Goal: Task Accomplishment & Management: Manage account settings

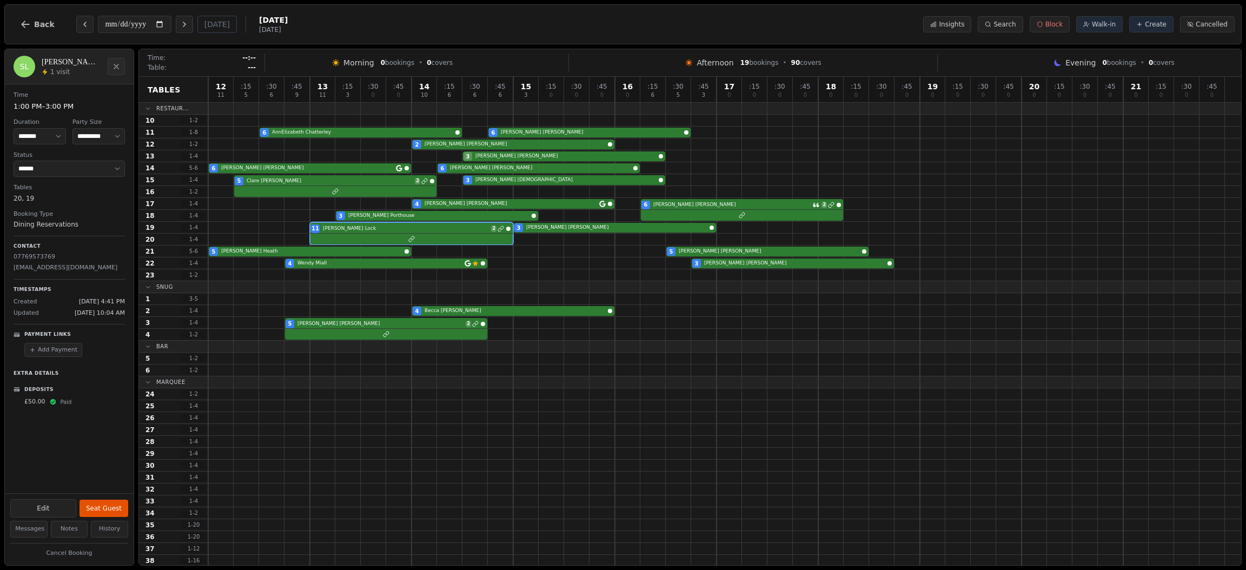
select select "****"
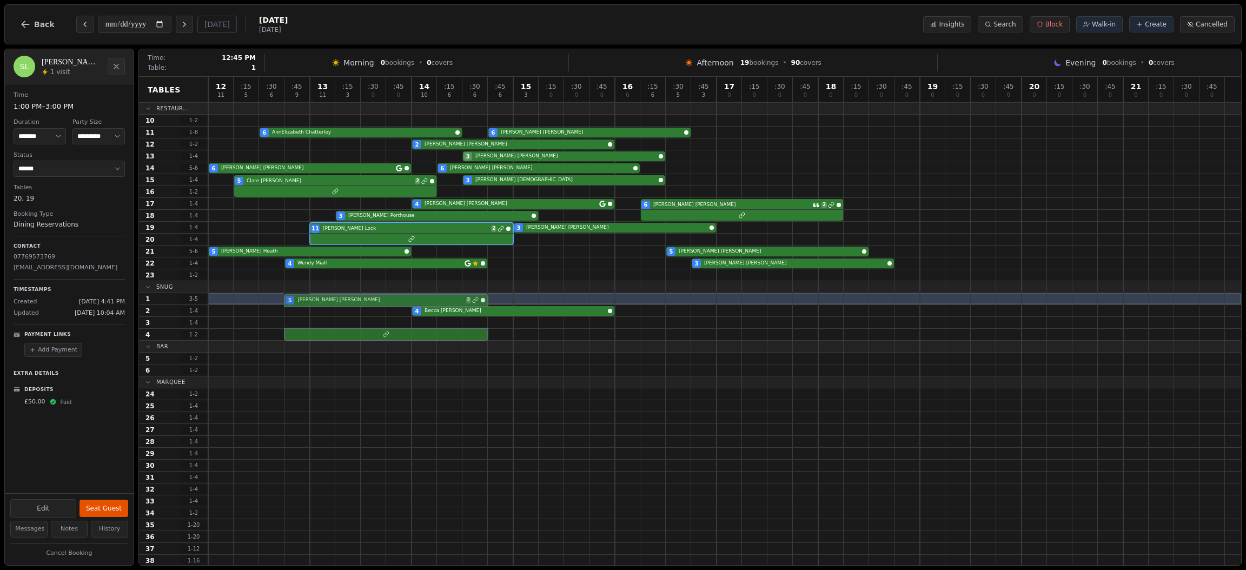
drag, startPoint x: 294, startPoint y: 323, endPoint x: 295, endPoint y: 301, distance: 22.2
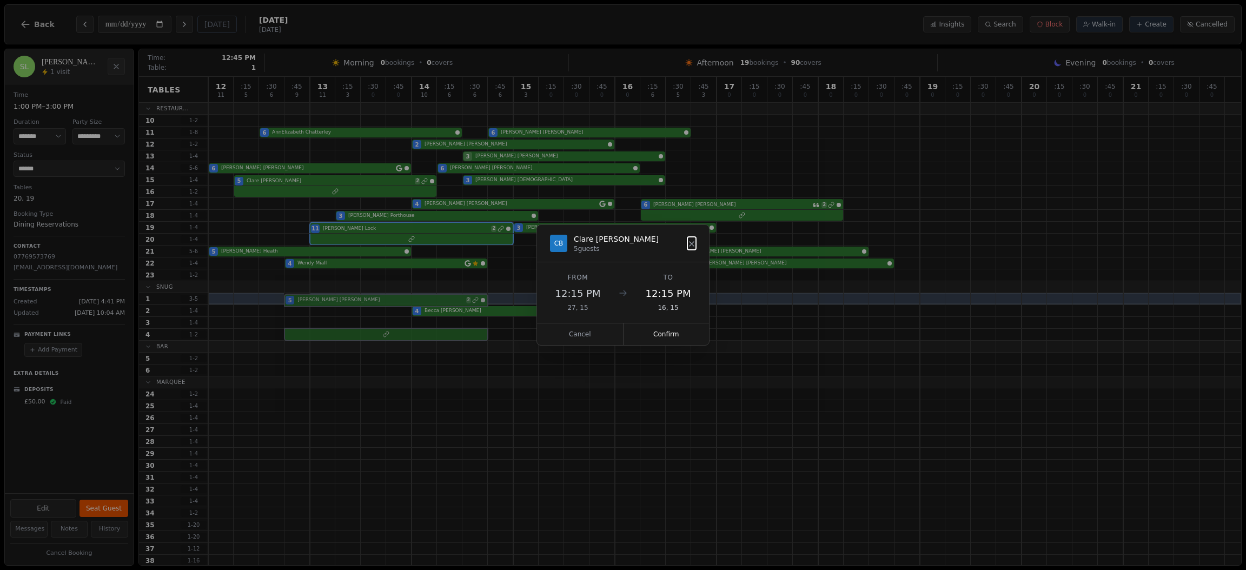
click at [295, 301] on div "12 11 : 15 5 : 30 6 : 45 9 13 11 : 15 3 : 30 0 : 45 0 14 10 : 15 6 : 30 6 : 45 …" at bounding box center [724, 387] width 1033 height 621
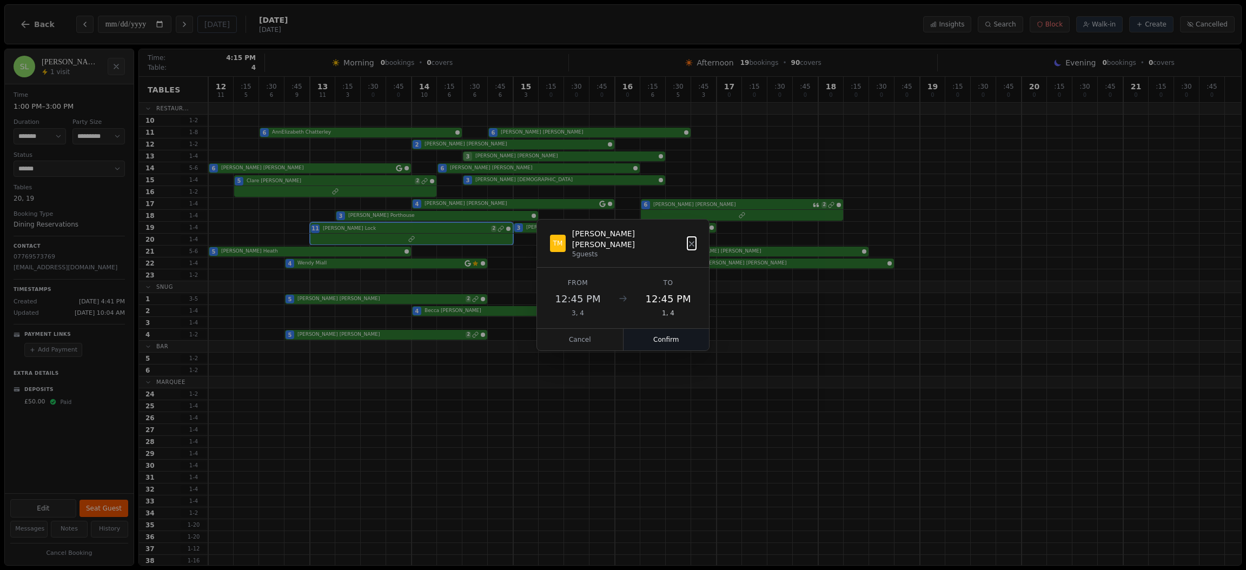
click at [658, 334] on button "Confirm" at bounding box center [667, 340] width 86 height 22
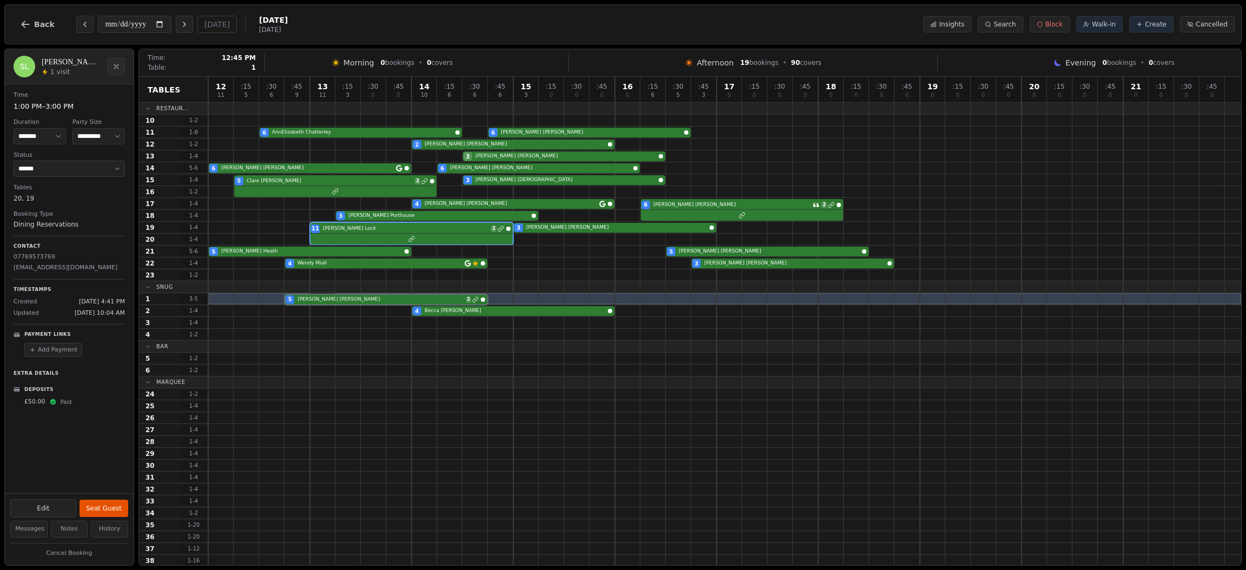
drag, startPoint x: 320, startPoint y: 334, endPoint x: 320, endPoint y: 297, distance: 36.2
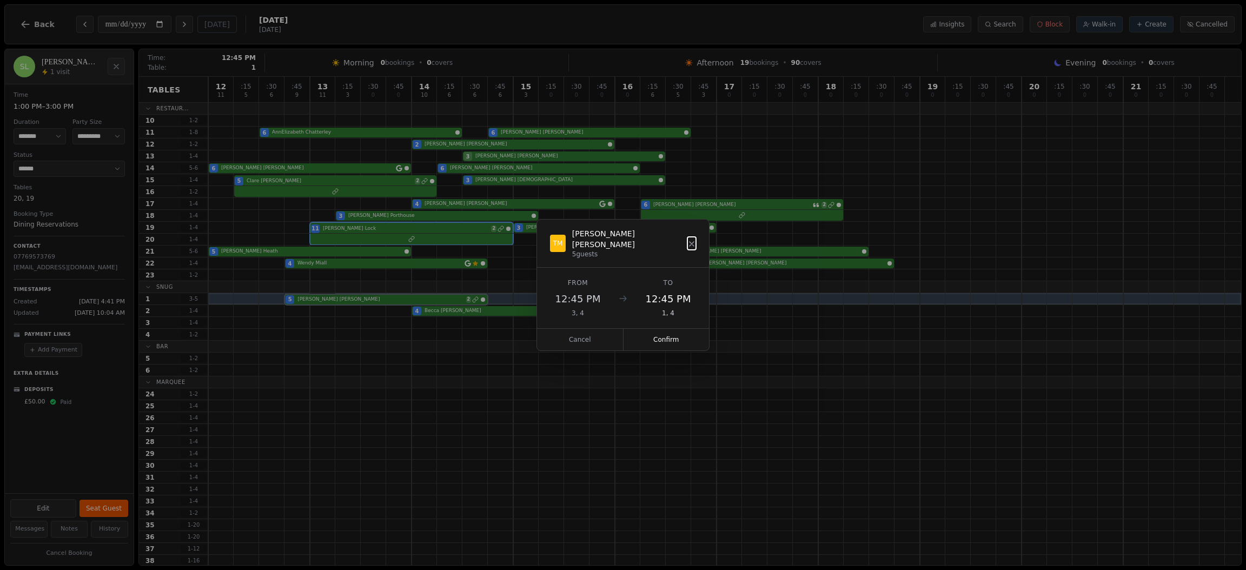
click at [320, 297] on div "12 11 : 15 5 : 30 6 : 45 9 13 11 : 15 3 : 30 0 : 45 0 14 10 : 15 6 : 30 6 : 45 …" at bounding box center [724, 387] width 1033 height 621
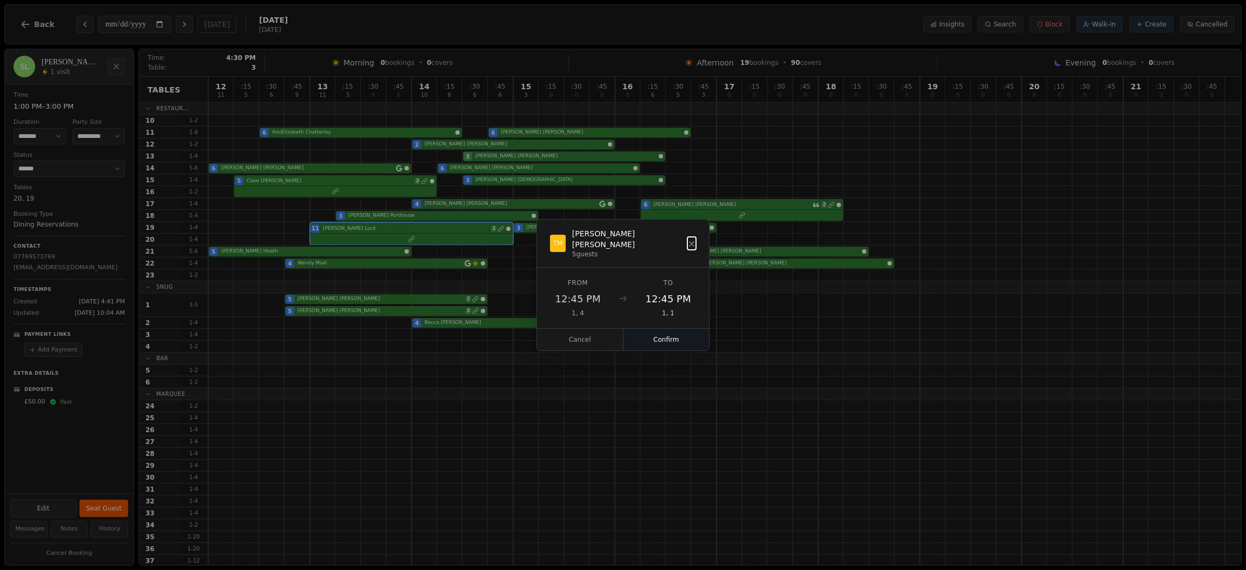
click at [678, 337] on button "Confirm" at bounding box center [667, 340] width 86 height 22
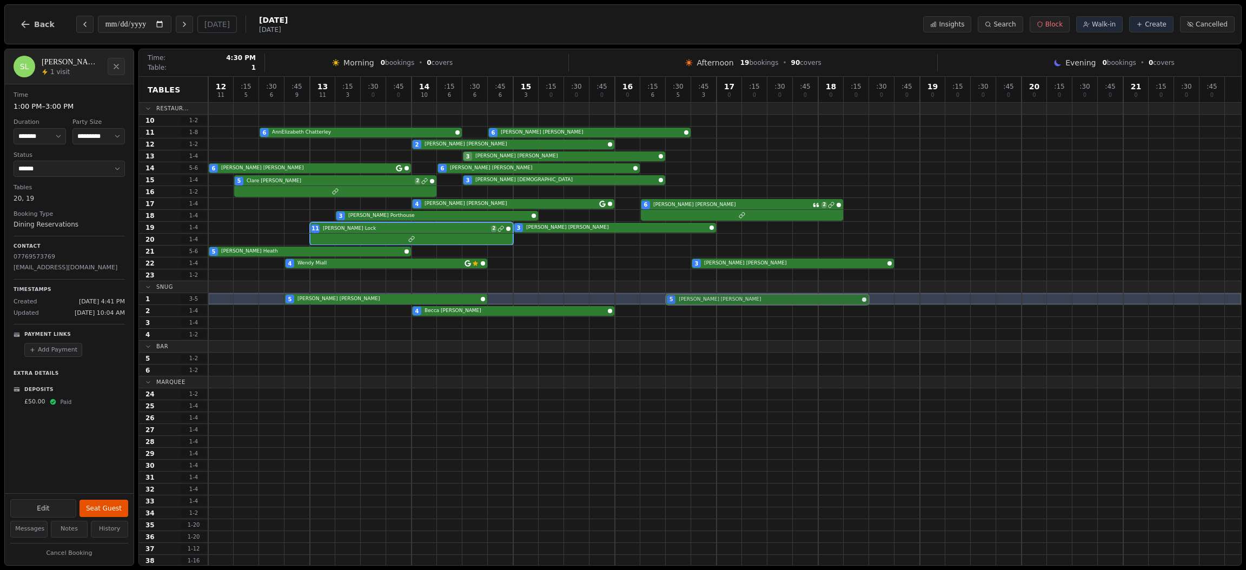
drag, startPoint x: 691, startPoint y: 250, endPoint x: 687, endPoint y: 298, distance: 48.2
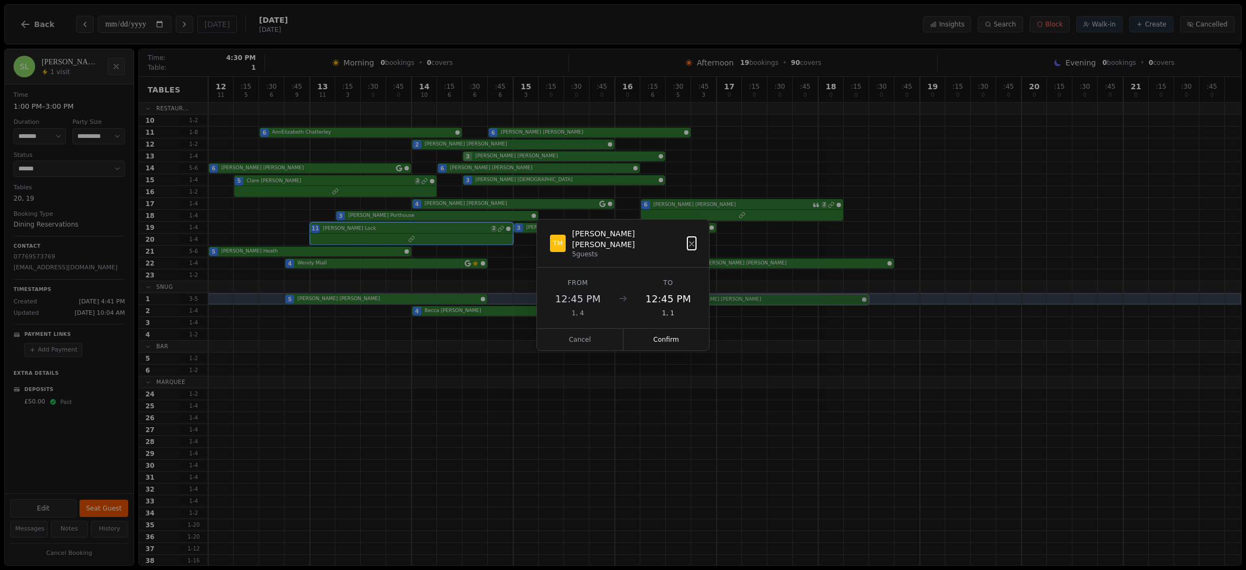
click at [687, 298] on div "12 11 : 15 5 : 30 6 : 45 9 13 11 : 15 3 : 30 0 : 45 0 14 10 : 15 6 : 30 6 : 45 …" at bounding box center [724, 387] width 1033 height 621
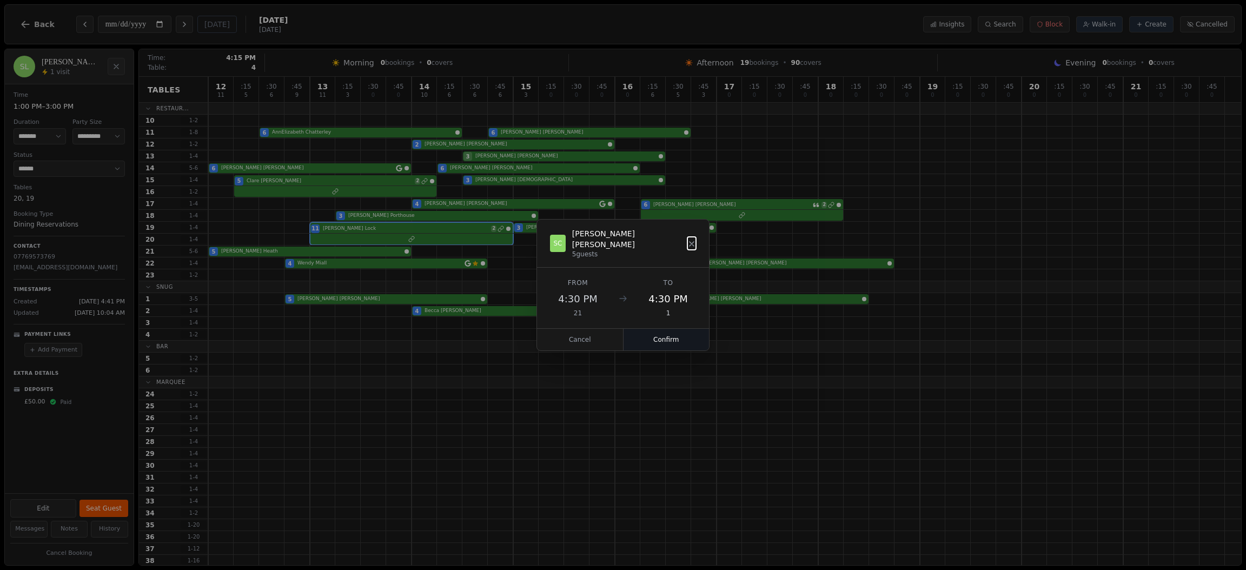
click at [653, 333] on button "Confirm" at bounding box center [667, 340] width 86 height 22
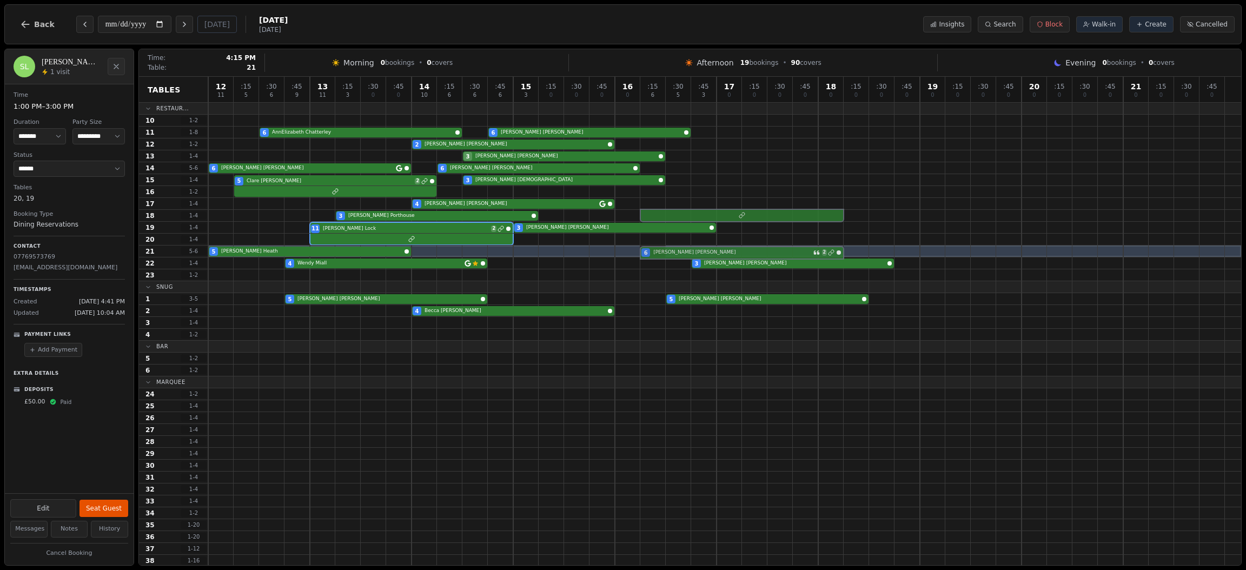
drag, startPoint x: 661, startPoint y: 203, endPoint x: 661, endPoint y: 253, distance: 49.2
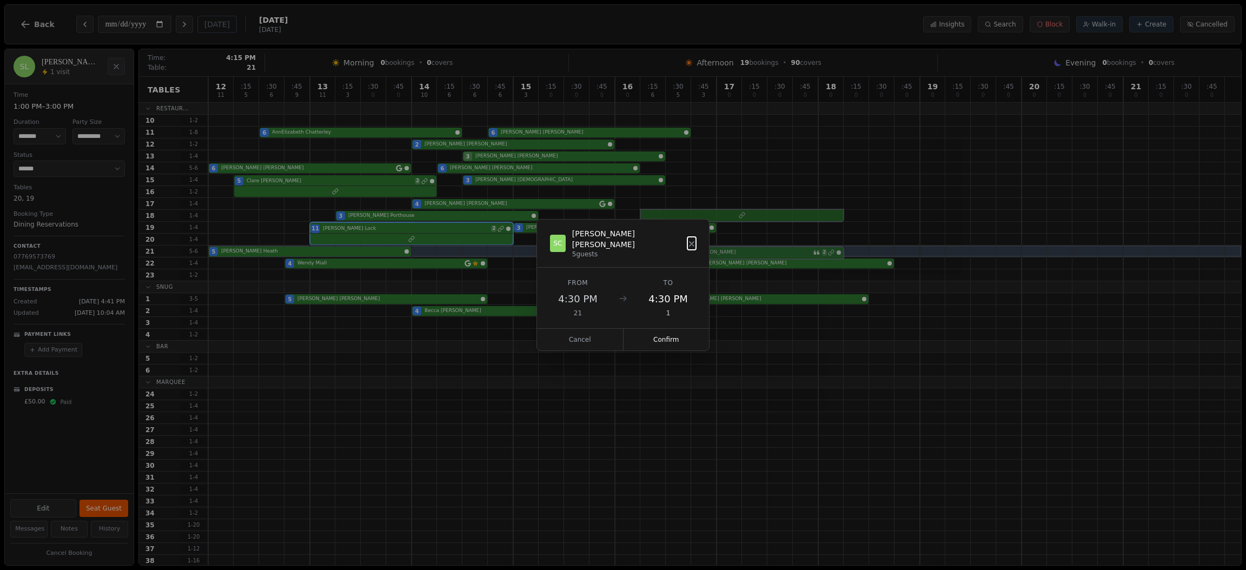
click at [661, 253] on div "12 11 : 15 5 : 30 6 : 45 9 13 11 : 15 3 : 30 0 : 45 0 14 10 : 15 6 : 30 6 : 45 …" at bounding box center [724, 387] width 1033 height 621
click at [663, 333] on button "Confirm" at bounding box center [667, 340] width 86 height 22
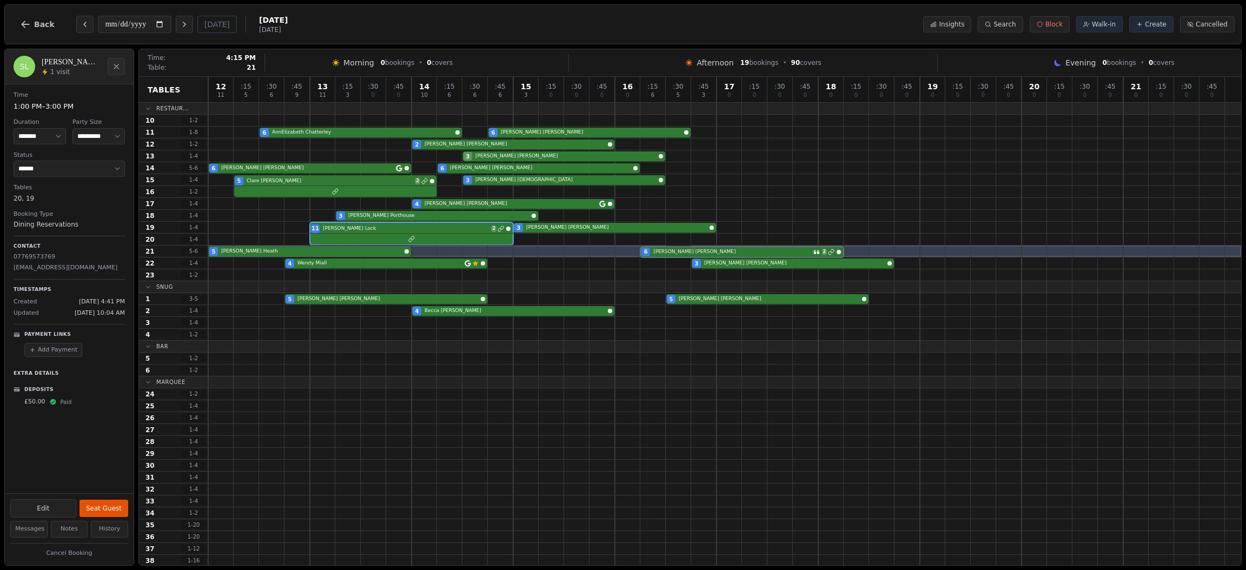
drag, startPoint x: 678, startPoint y: 217, endPoint x: 682, endPoint y: 254, distance: 37.6
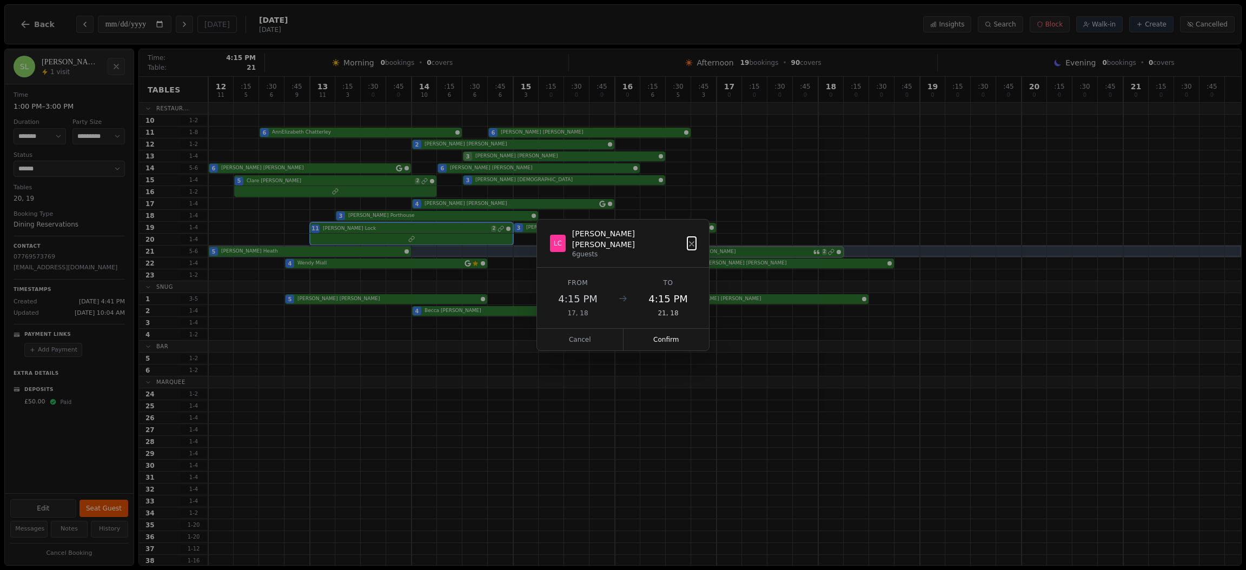
click at [682, 254] on div "12 11 : 15 5 : 30 6 : 45 9 13 11 : 15 3 : 30 0 : 45 0 14 10 : 15 6 : 30 6 : 45 …" at bounding box center [724, 387] width 1033 height 621
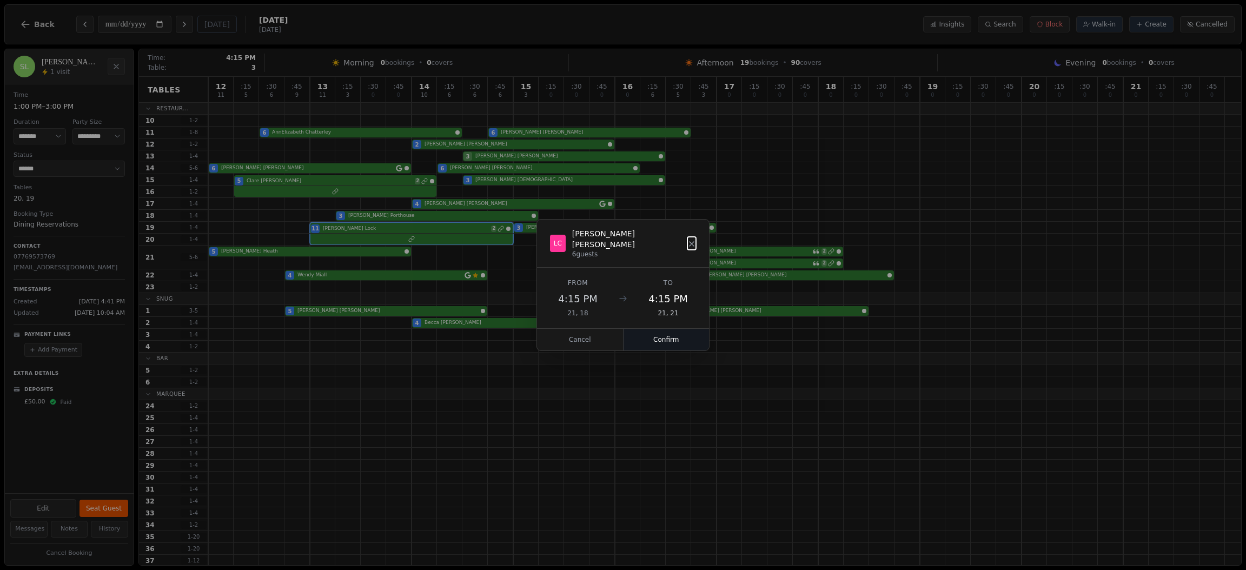
click at [660, 338] on button "Confirm" at bounding box center [667, 340] width 86 height 22
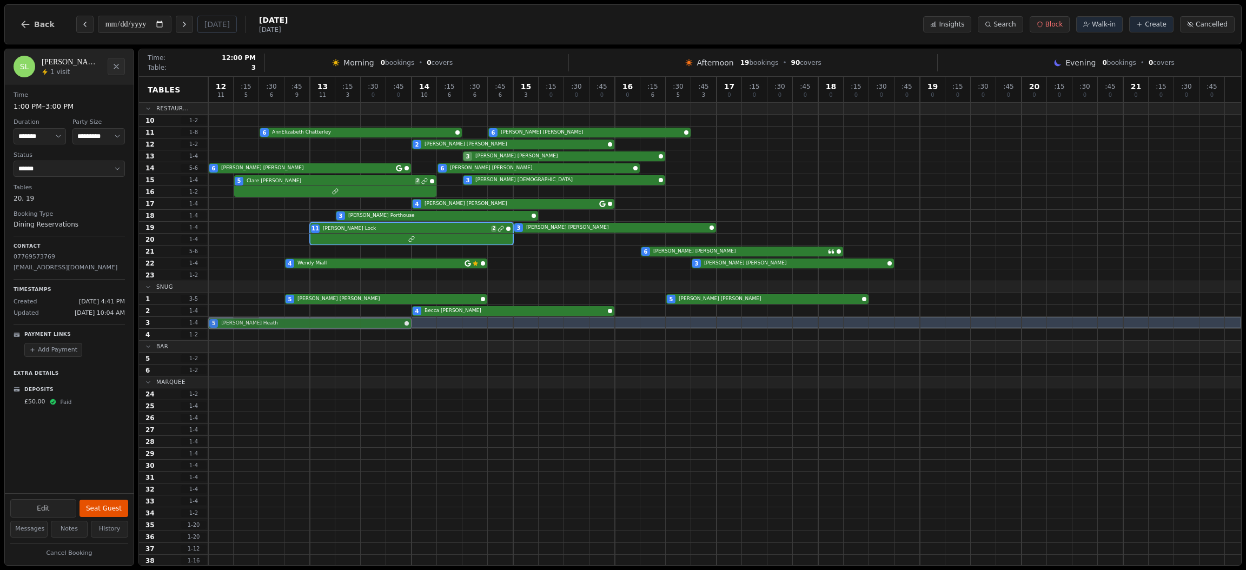
drag, startPoint x: 241, startPoint y: 252, endPoint x: 240, endPoint y: 322, distance: 70.9
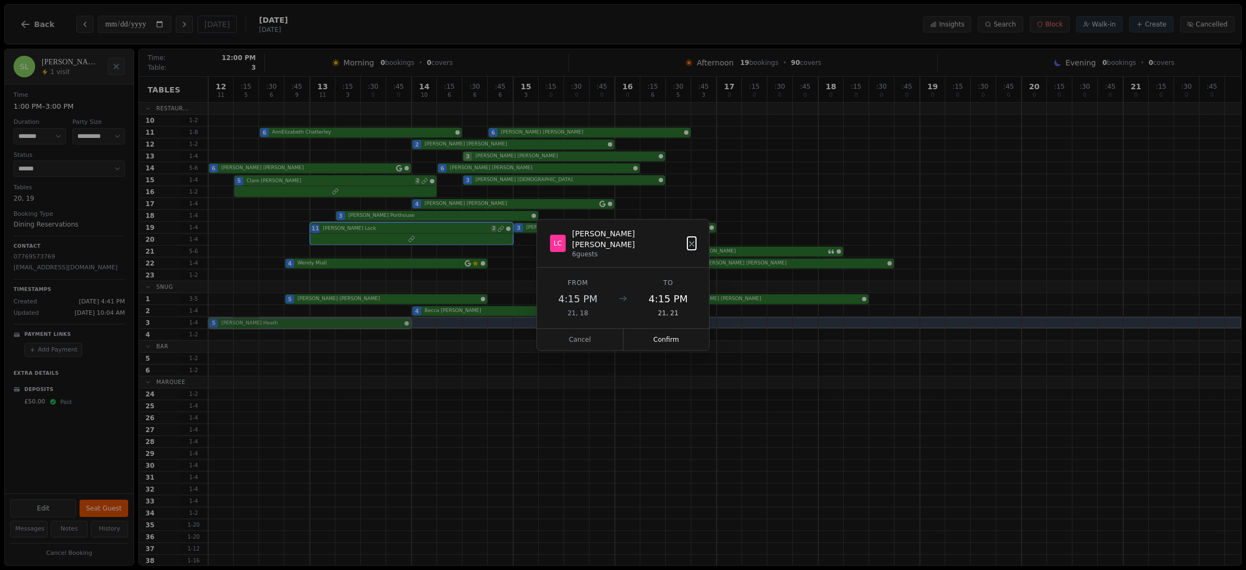
click at [240, 322] on div "12 11 : 15 5 : 30 6 : 45 9 13 11 : 15 3 : 30 0 : 45 0 14 10 : 15 6 : 30 6 : 45 …" at bounding box center [724, 387] width 1033 height 621
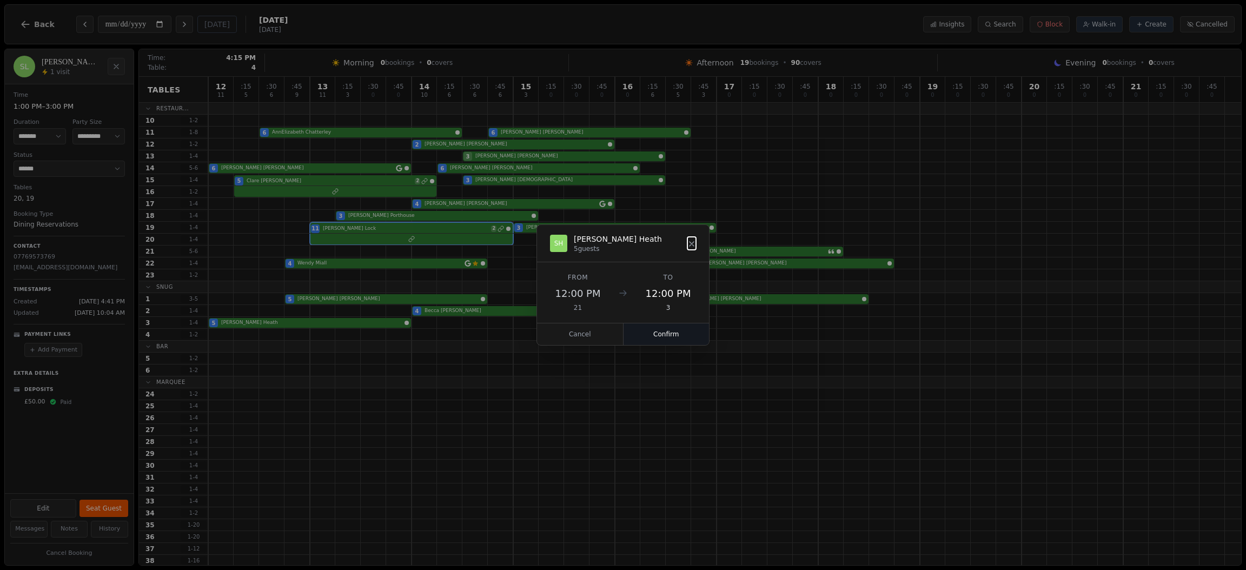
click at [659, 331] on button "Confirm" at bounding box center [667, 334] width 86 height 22
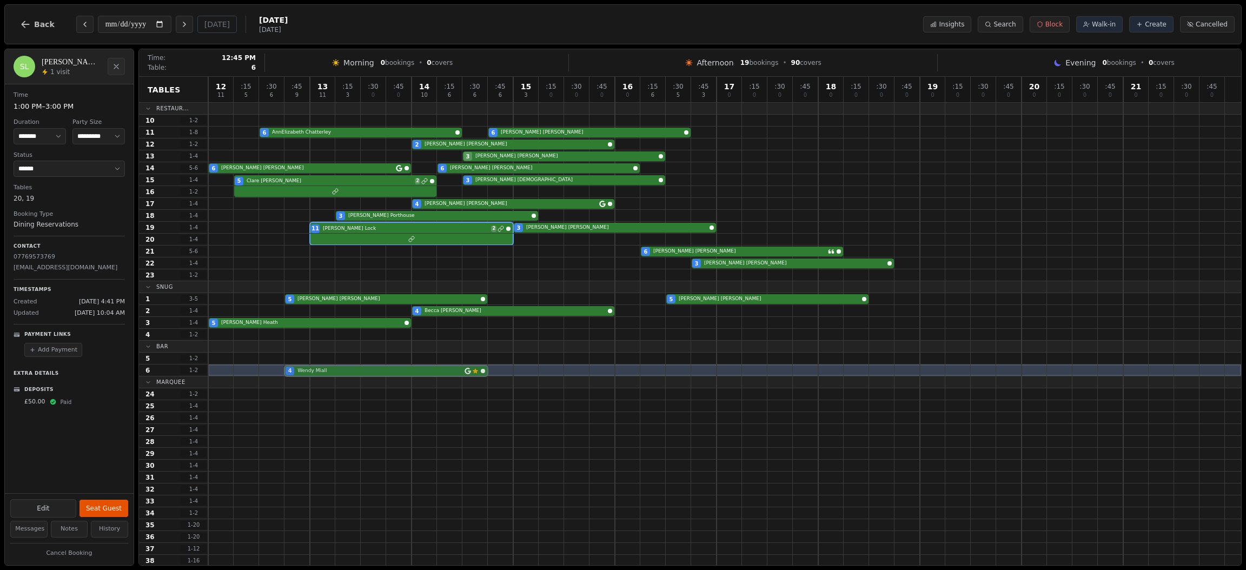
drag, startPoint x: 311, startPoint y: 266, endPoint x: 312, endPoint y: 368, distance: 102.2
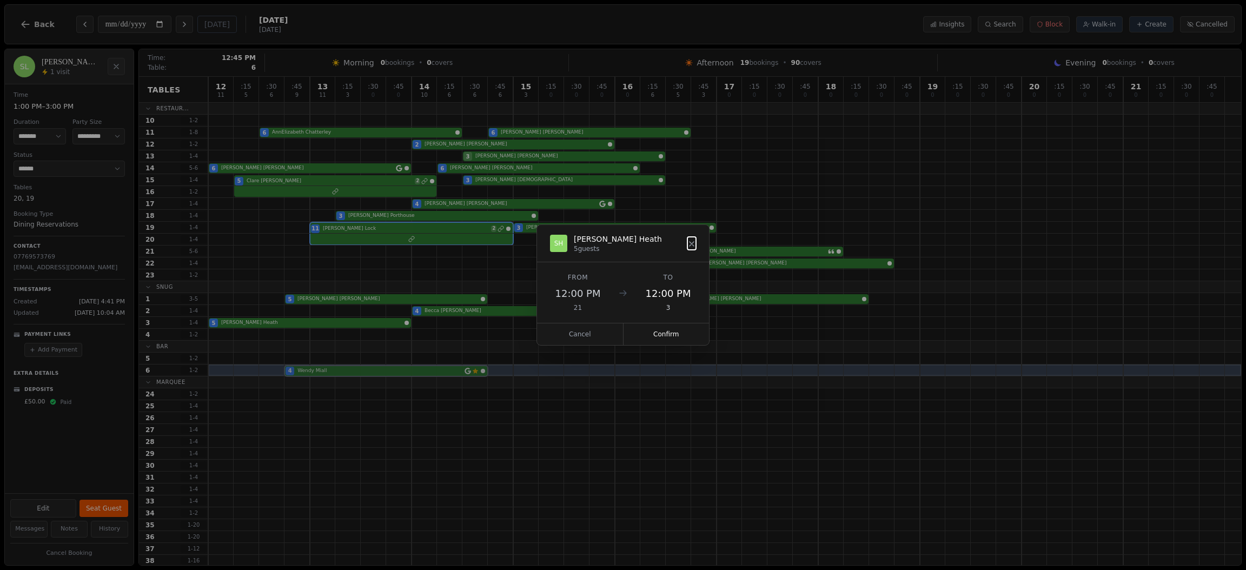
click at [312, 368] on div "12 11 : 15 5 : 30 6 : 45 9 13 11 : 15 3 : 30 0 : 45 0 14 10 : 15 6 : 30 6 : 45 …" at bounding box center [724, 387] width 1033 height 621
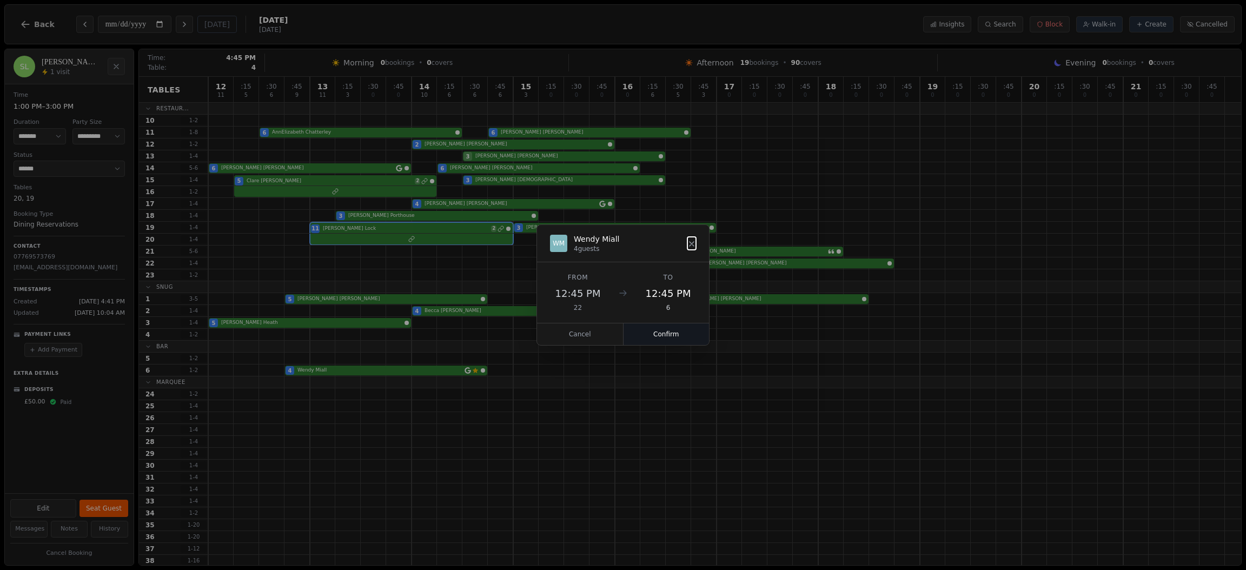
click at [697, 339] on button "Confirm" at bounding box center [667, 334] width 86 height 22
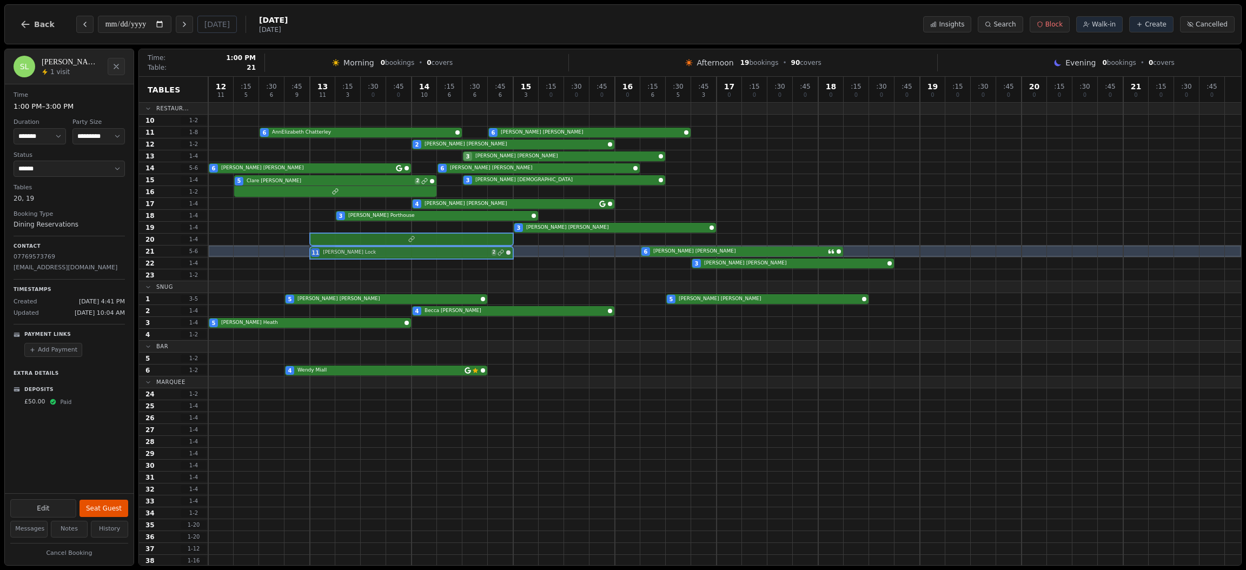
drag, startPoint x: 319, startPoint y: 226, endPoint x: 319, endPoint y: 252, distance: 25.4
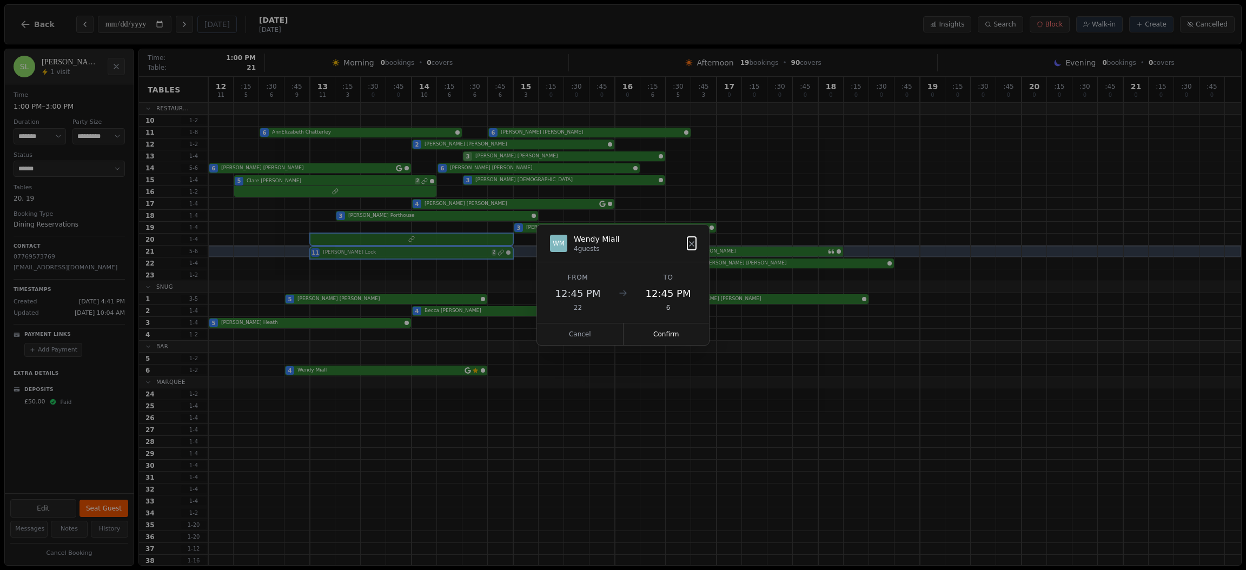
click at [319, 252] on div "12 11 : 15 5 : 30 6 : 45 9 13 11 : 15 3 : 30 0 : 45 0 14 10 : 15 6 : 30 6 : 45 …" at bounding box center [724, 387] width 1033 height 621
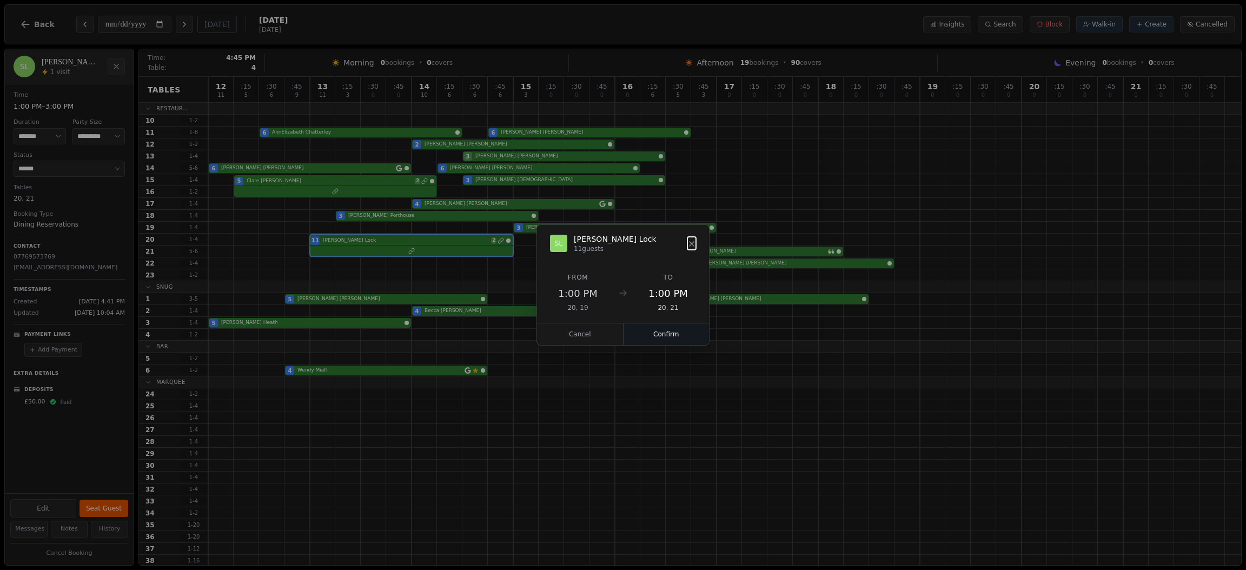
click at [692, 334] on button "Confirm" at bounding box center [667, 334] width 86 height 22
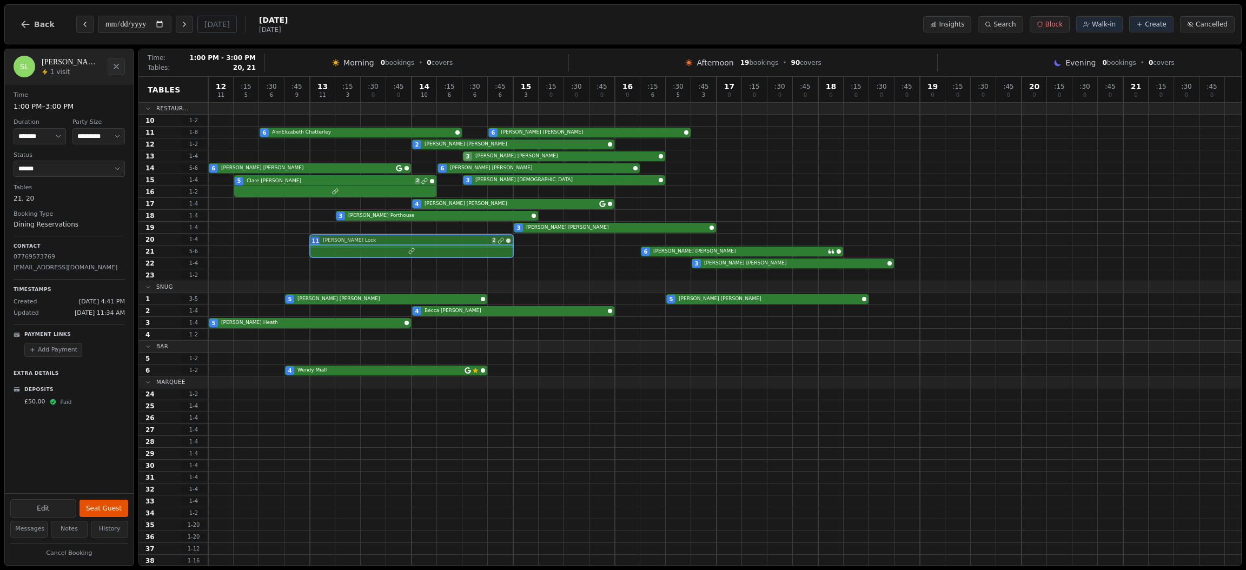
click at [333, 243] on div "11 Stephanie Lock 2" at bounding box center [724, 240] width 1033 height 12
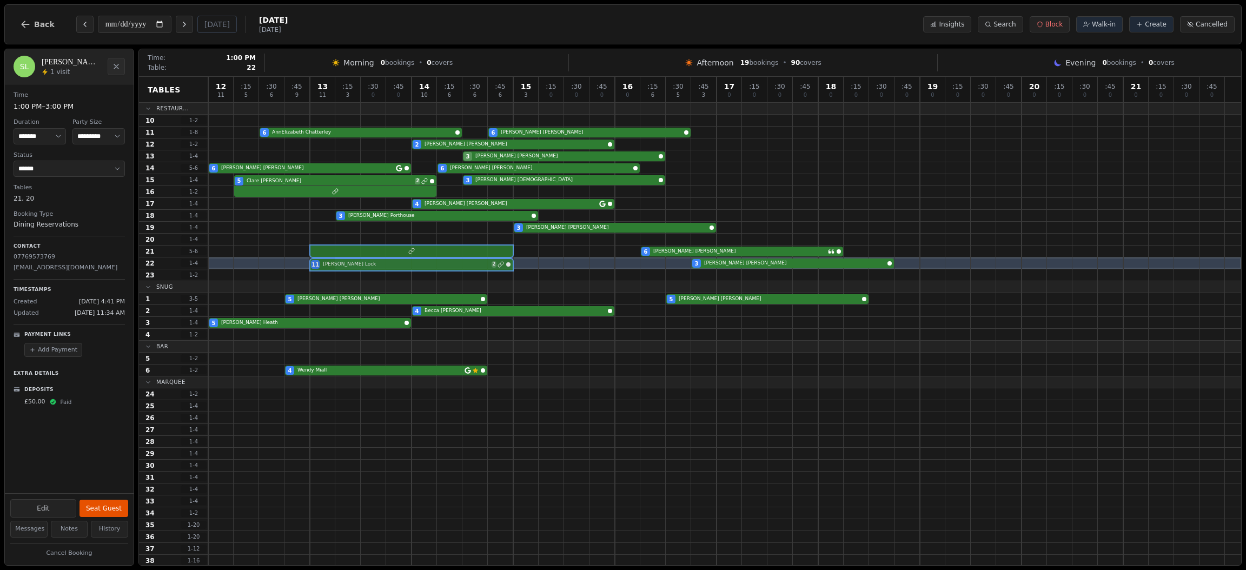
drag, startPoint x: 333, startPoint y: 237, endPoint x: 333, endPoint y: 264, distance: 27.0
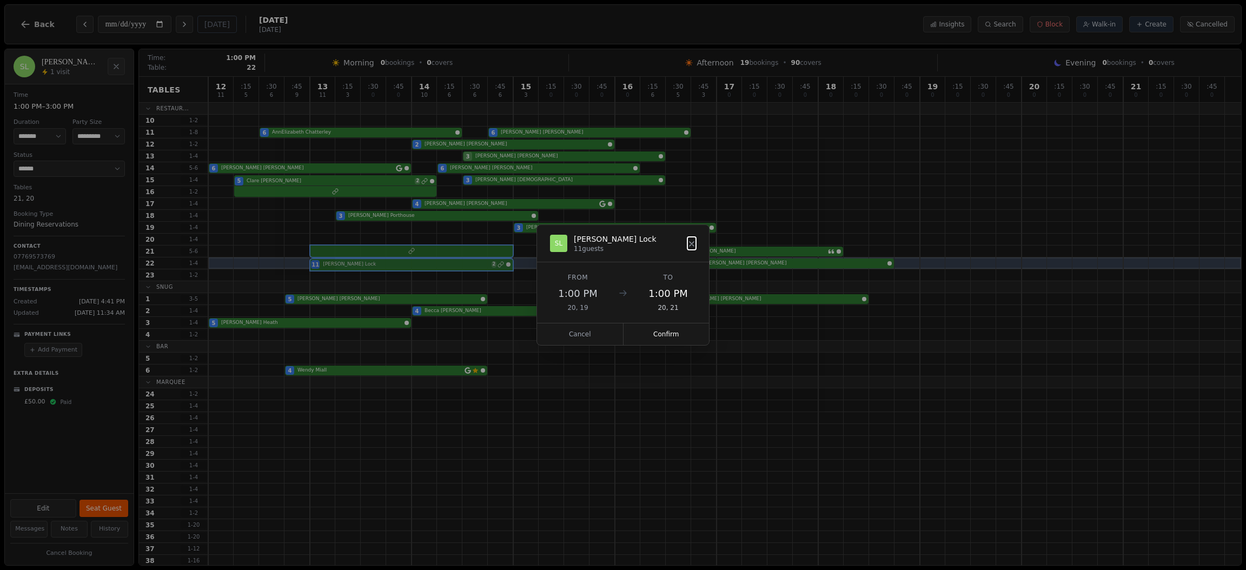
click at [333, 264] on div "12 11 : 15 5 : 30 6 : 45 9 13 11 : 15 3 : 30 0 : 45 0 14 10 : 15 6 : 30 6 : 45 …" at bounding box center [724, 387] width 1033 height 621
click at [660, 335] on button "Confirm" at bounding box center [667, 334] width 86 height 22
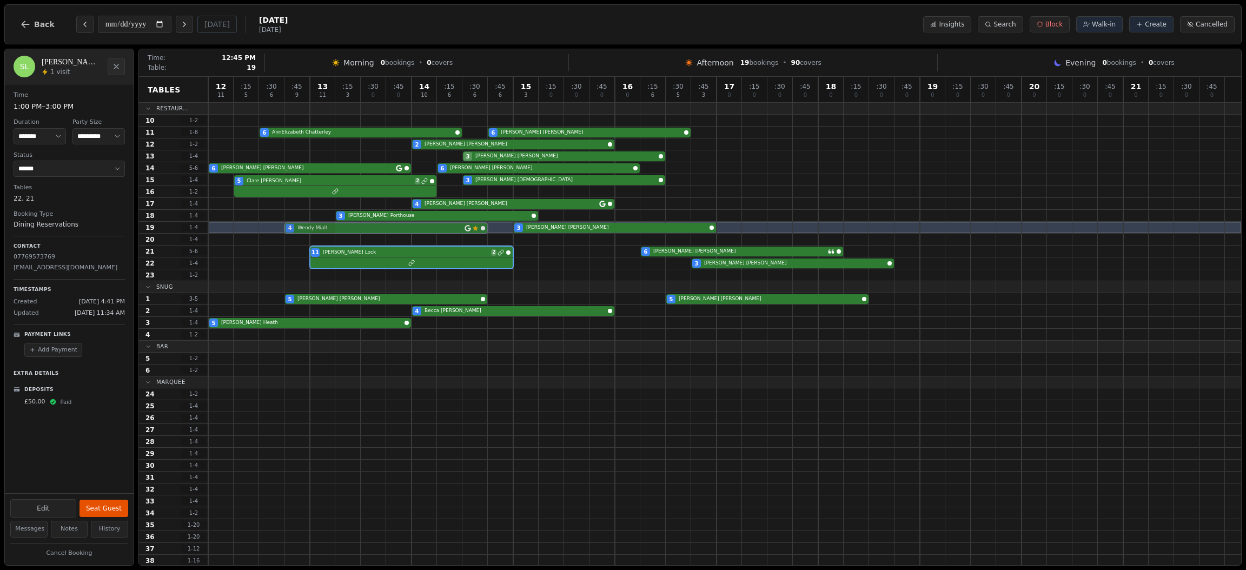
drag, startPoint x: 314, startPoint y: 372, endPoint x: 310, endPoint y: 233, distance: 139.1
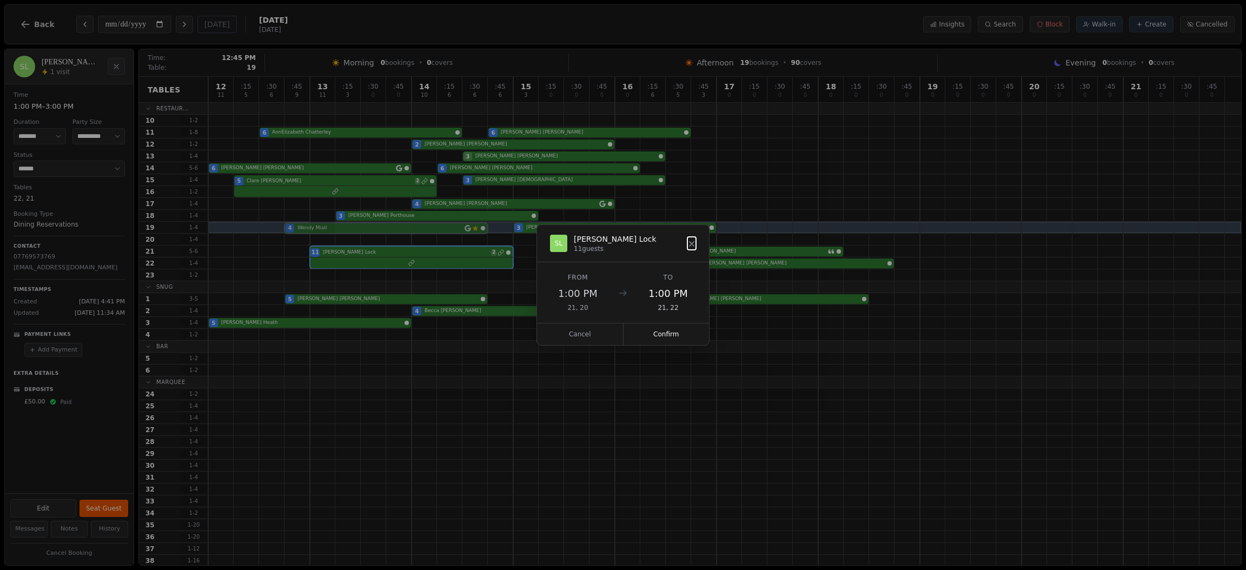
click at [310, 233] on div "12 11 : 15 5 : 30 6 : 45 9 13 11 : 15 3 : 30 0 : 45 0 14 10 : 15 6 : 30 6 : 45 …" at bounding box center [724, 387] width 1033 height 621
click at [676, 328] on button "Confirm" at bounding box center [667, 334] width 86 height 22
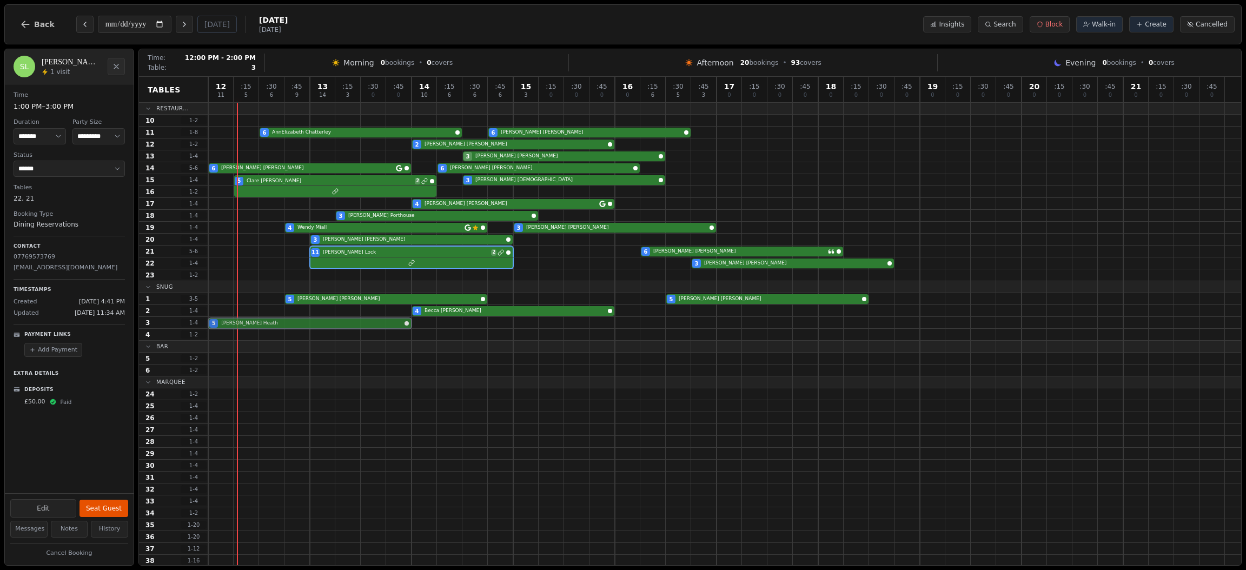
click at [392, 321] on div "5 Shanice Heath" at bounding box center [724, 323] width 1033 height 12
click at [270, 167] on div "6 Nicola Relf 6 Tracy Bates" at bounding box center [724, 168] width 1033 height 12
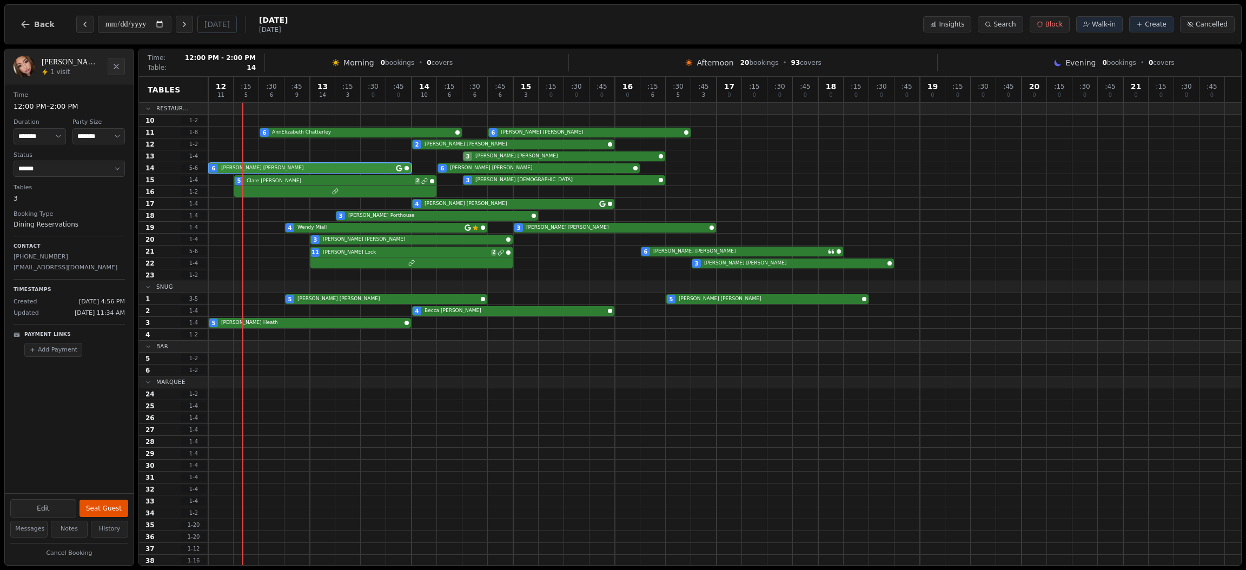
select select "*"
click at [96, 512] on button "Seat Guest" at bounding box center [104, 508] width 49 height 17
select select "******"
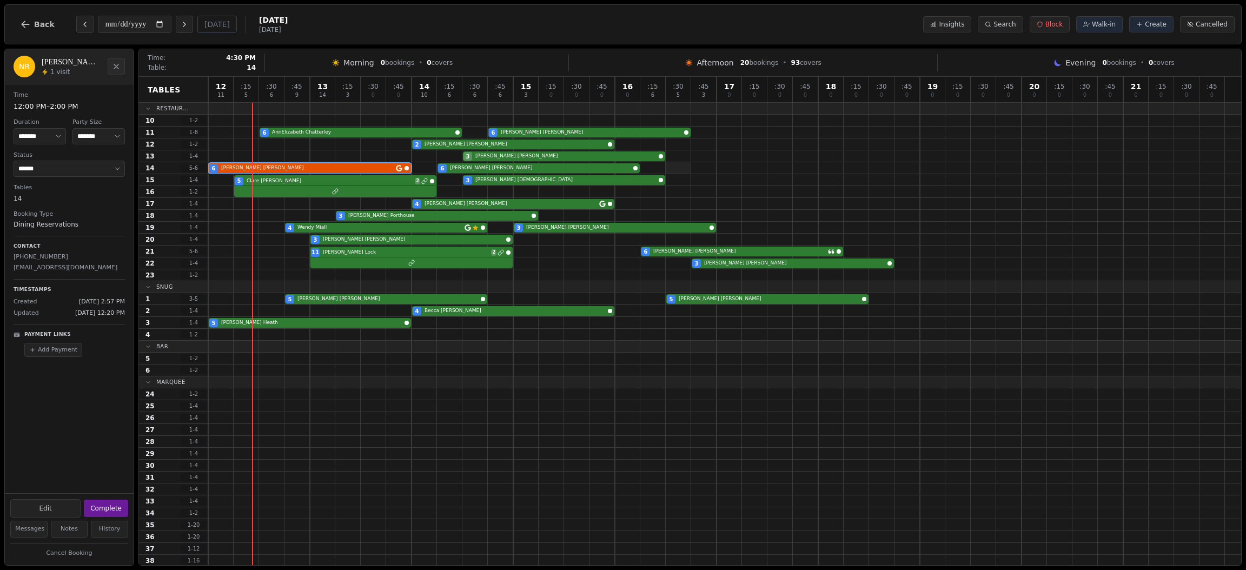
click at [684, 168] on div at bounding box center [678, 167] width 25 height 11
select select "****"
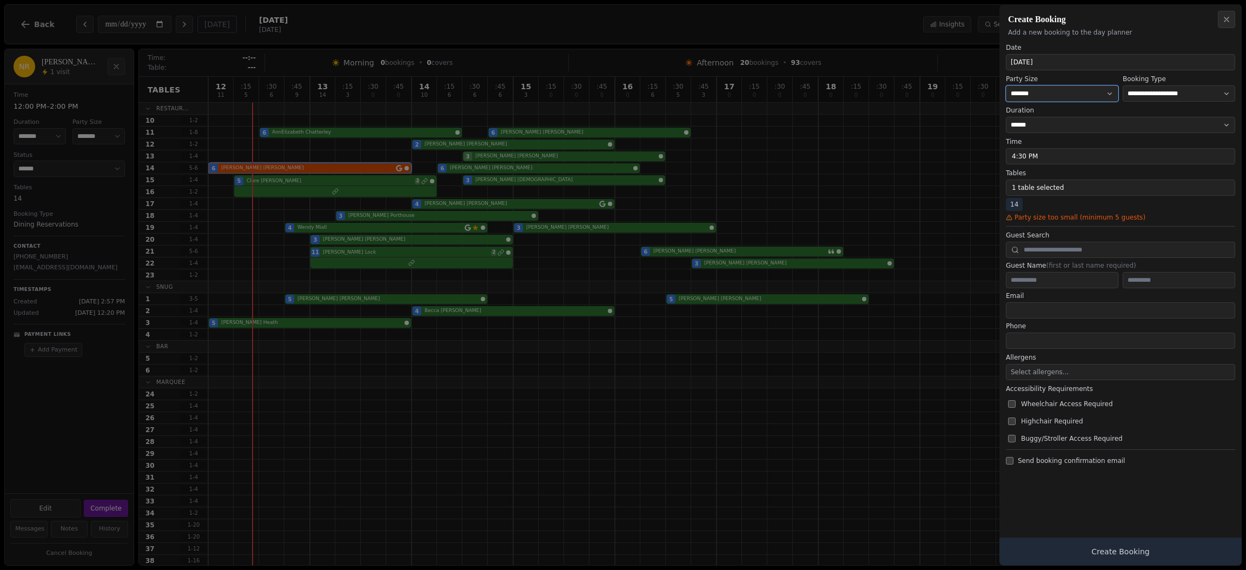
click at [1091, 89] on select "* ***** * ****** * ****** * ****** * ****** * ****** * ****** * ****** * ******…" at bounding box center [1062, 93] width 113 height 16
select select "*"
click at [1006, 85] on select "* ***** * ****** * ****** * ****** * ****** * ****** * ****** * ****** * ******…" at bounding box center [1062, 93] width 113 height 16
click at [1027, 263] on input "text" at bounding box center [1062, 269] width 113 height 16
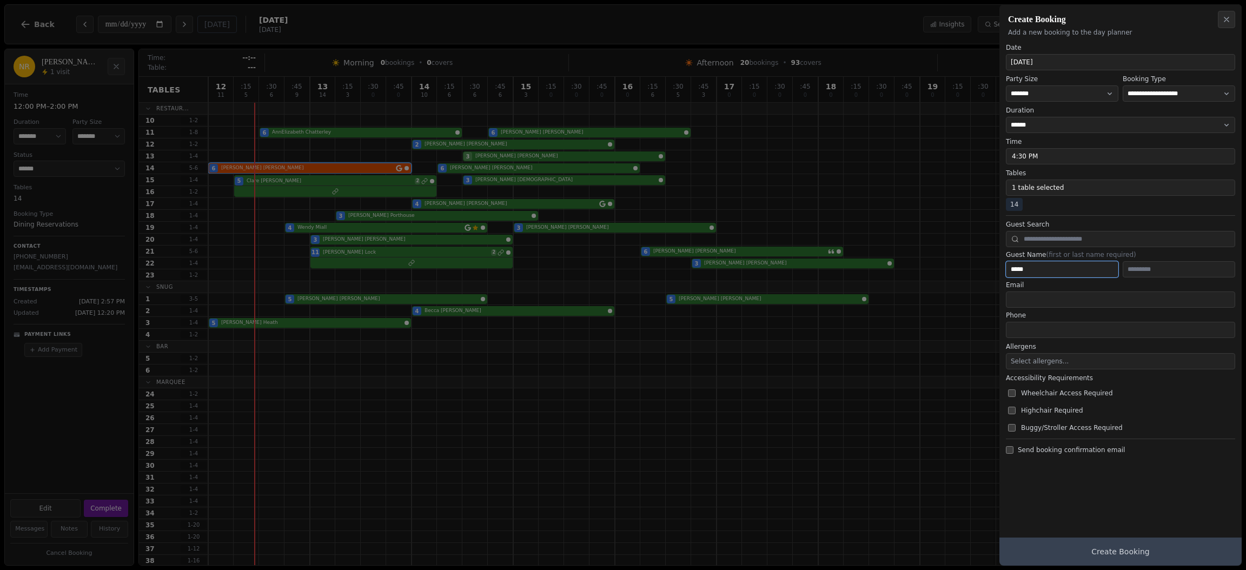
type input "*****"
click at [1110, 564] on button "Create Booking" at bounding box center [1121, 552] width 242 height 28
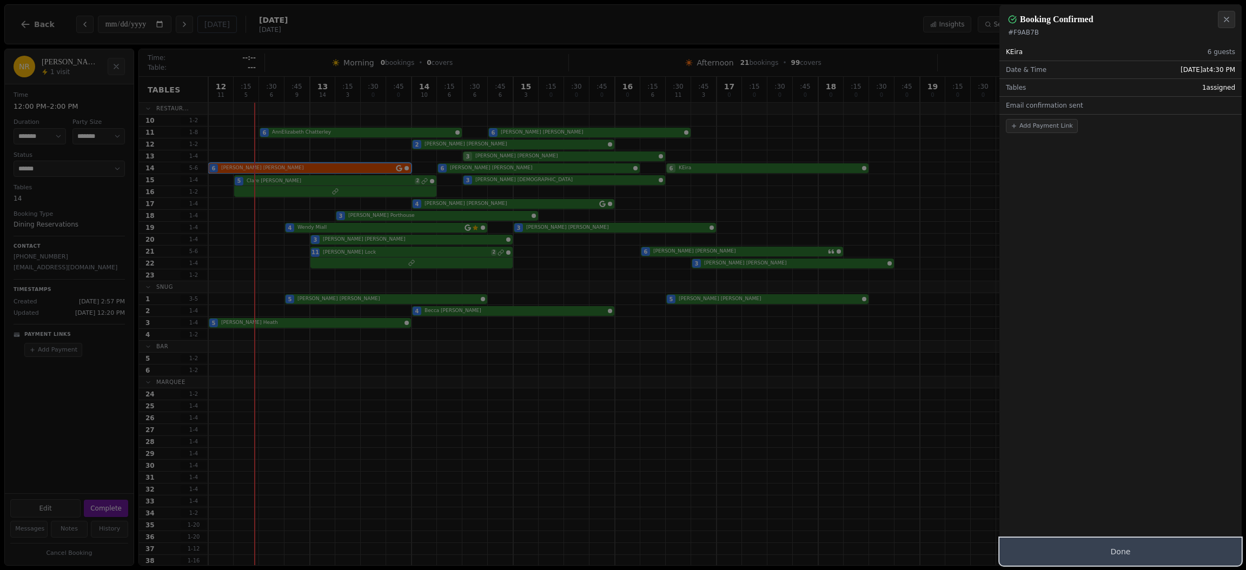
click at [1110, 564] on button "Done" at bounding box center [1121, 552] width 242 height 28
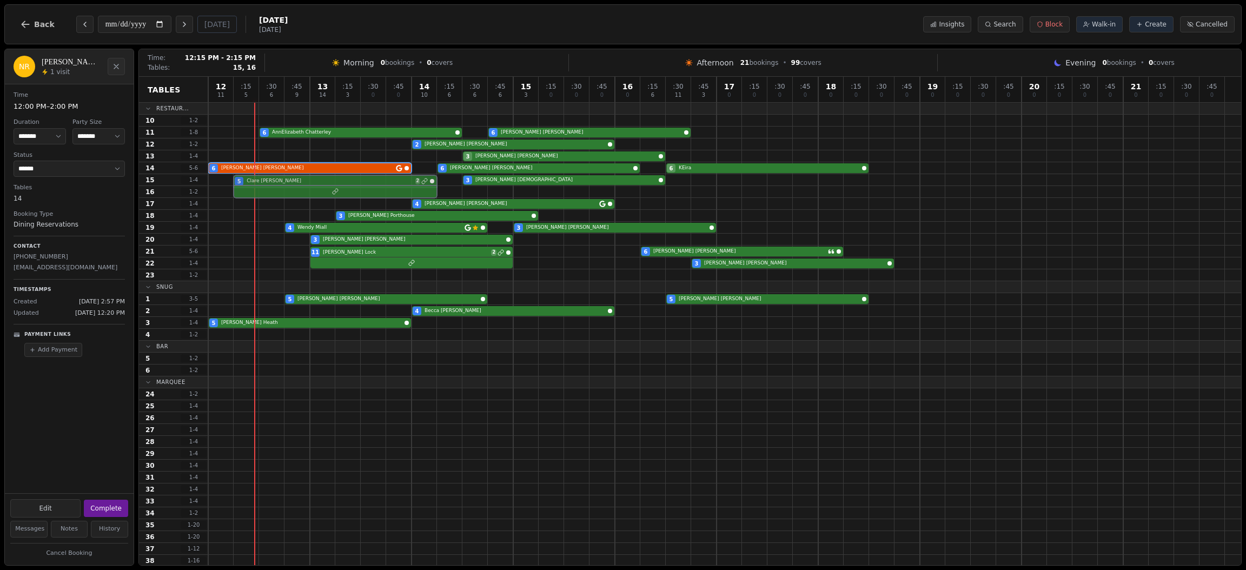
click at [337, 180] on div "5 Clare Benson 2 3 Luke Chrystie" at bounding box center [724, 180] width 1033 height 12
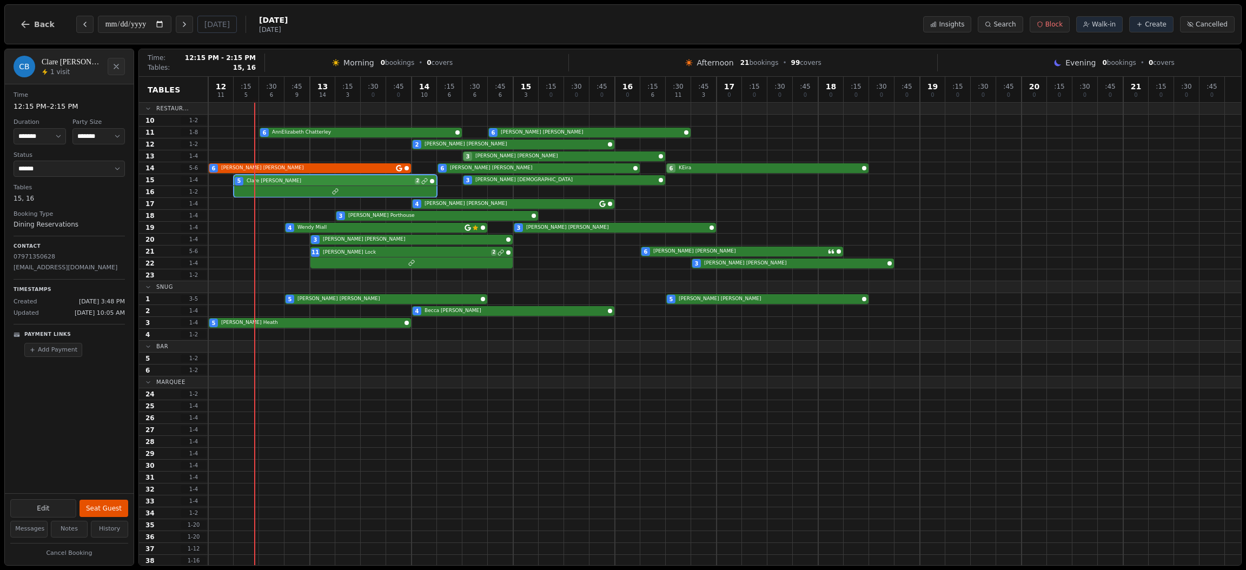
select select "*"
select select "******"
click at [307, 136] on div "6 AnnElizabeth Chatterley 6 Neil Anderson" at bounding box center [724, 133] width 1033 height 12
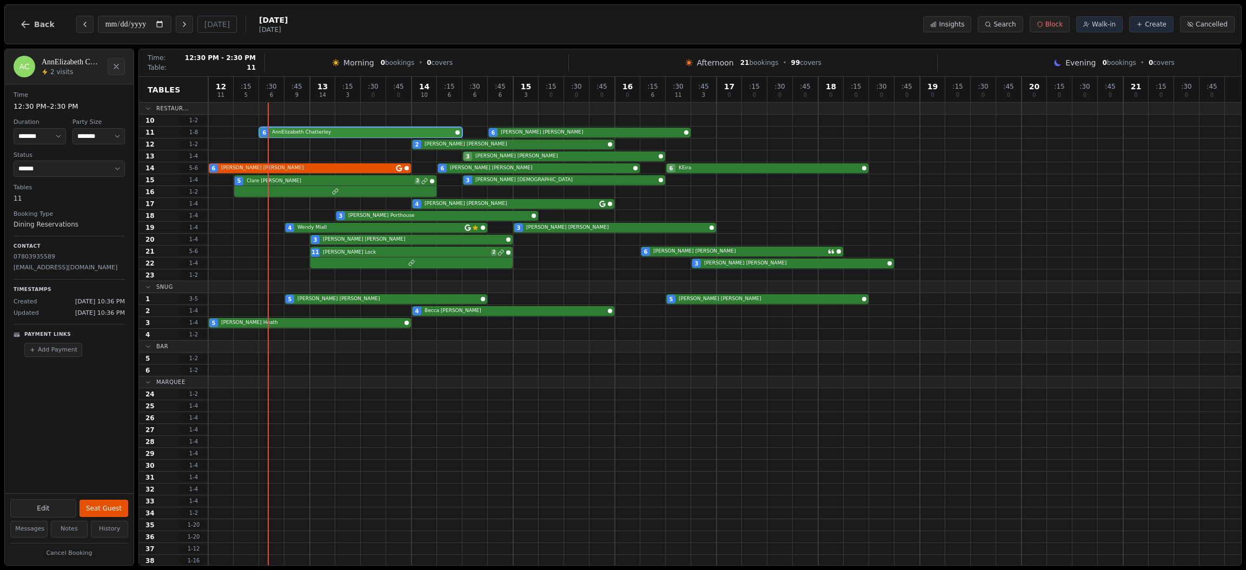
select select "*"
click at [107, 504] on button "Seat Guest" at bounding box center [104, 508] width 49 height 17
select select "******"
click at [275, 193] on div at bounding box center [724, 192] width 1033 height 12
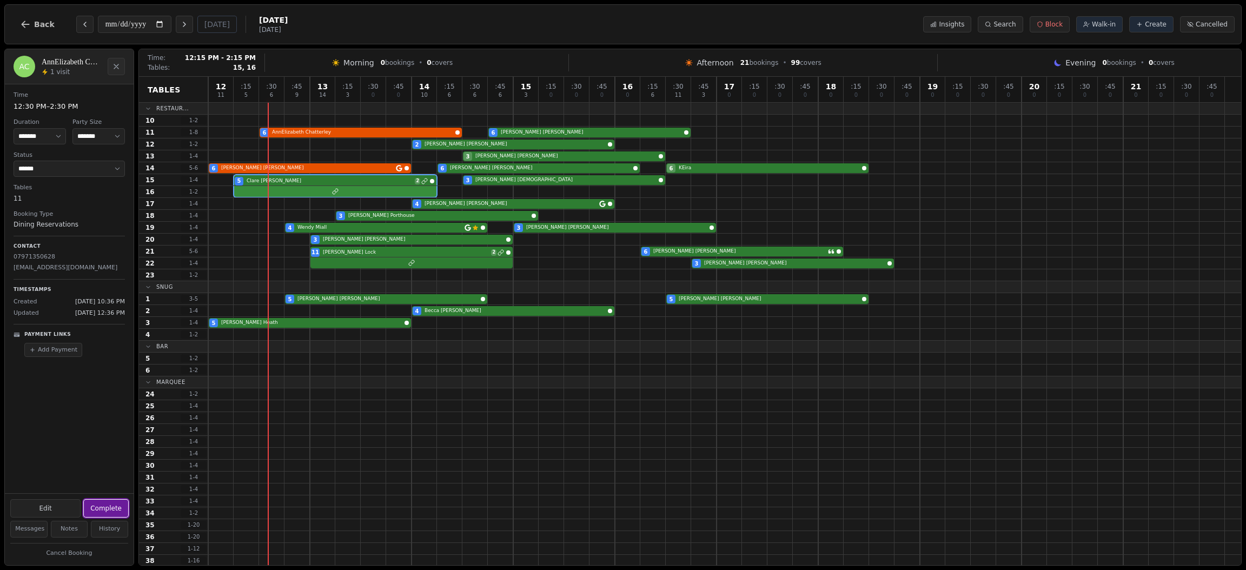
select select "*"
click at [101, 501] on button "Seat Guest" at bounding box center [104, 508] width 49 height 17
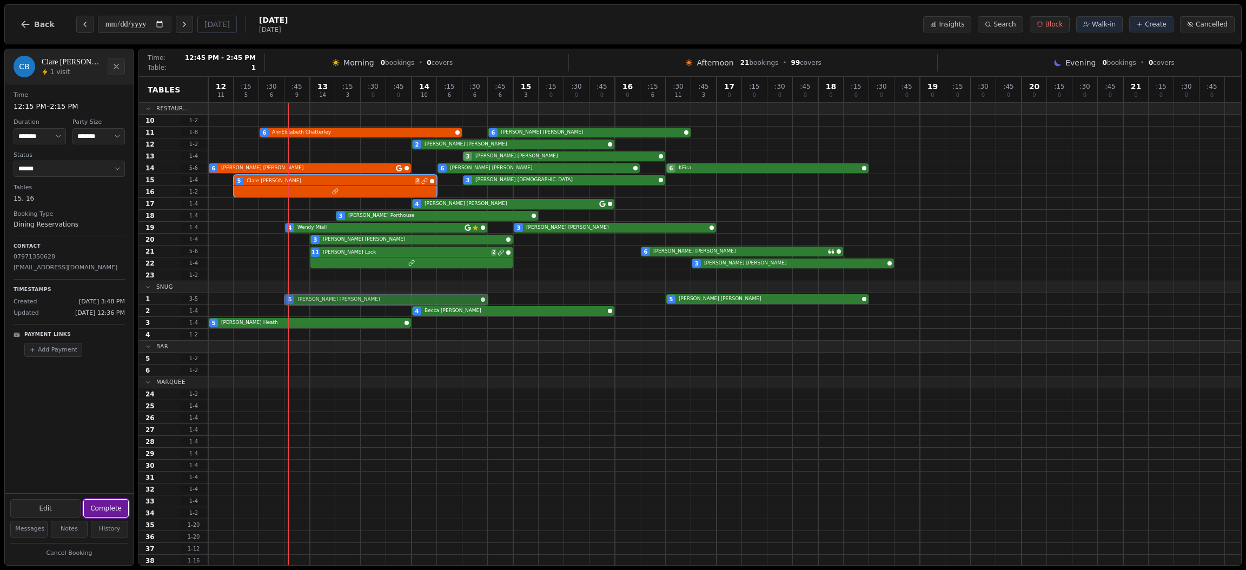
click at [312, 302] on div "5 Tony Maryan 5 Samantha Carter" at bounding box center [724, 299] width 1033 height 12
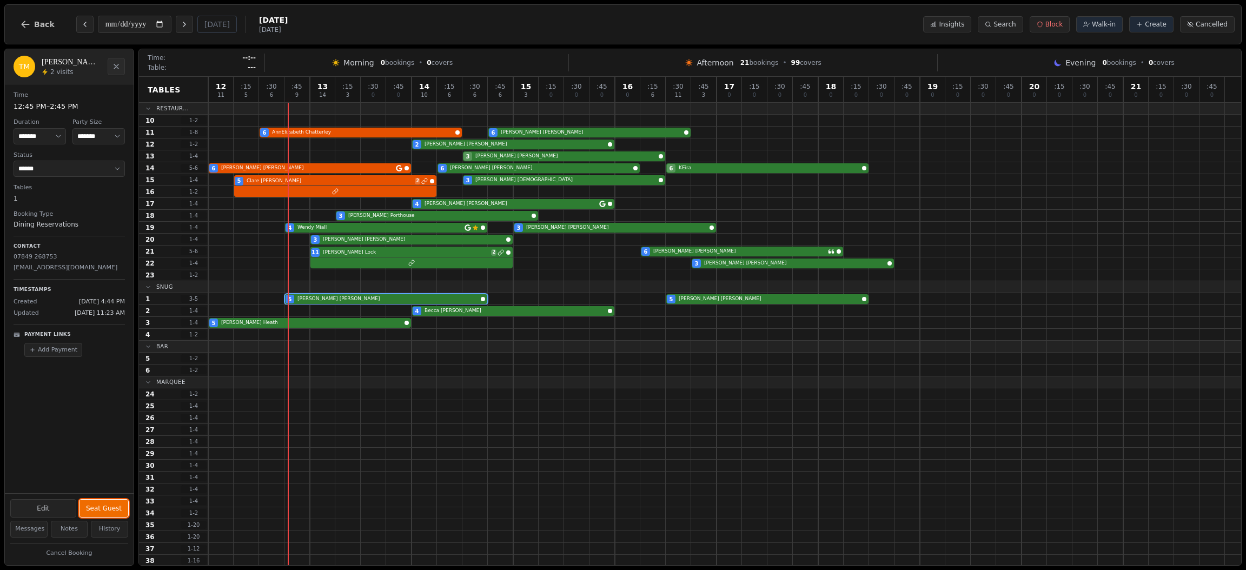
click at [109, 506] on button "Seat Guest" at bounding box center [104, 508] width 49 height 17
select select "******"
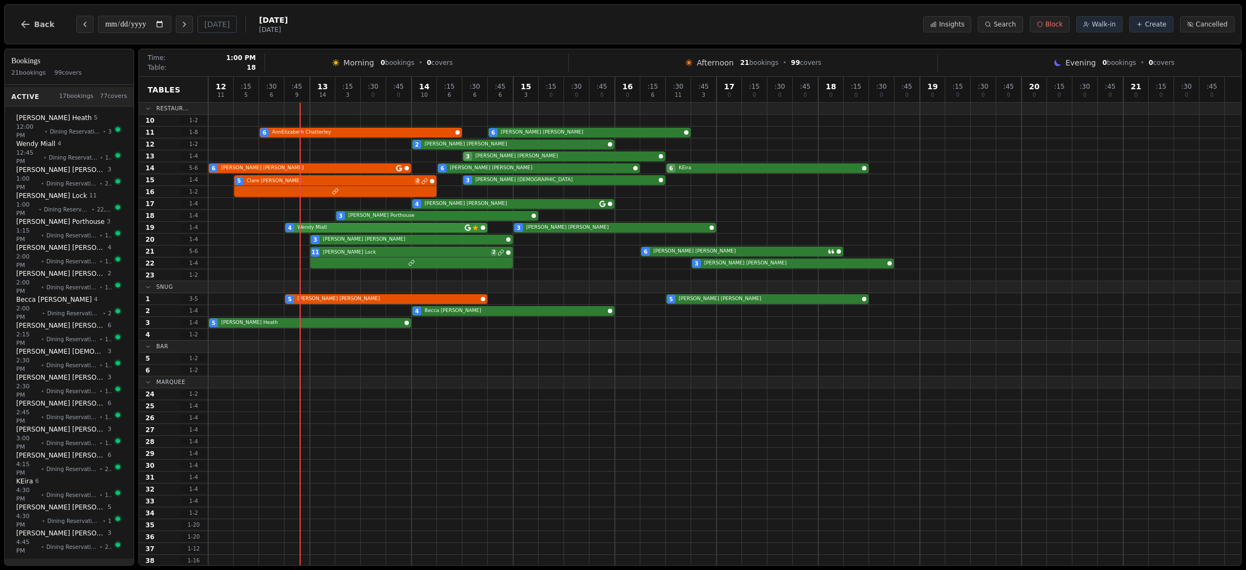
click at [313, 226] on div "4 Wendy Miall Customer has left a review 3 Jolene Bowman" at bounding box center [724, 228] width 1033 height 12
select select "****"
select select "*"
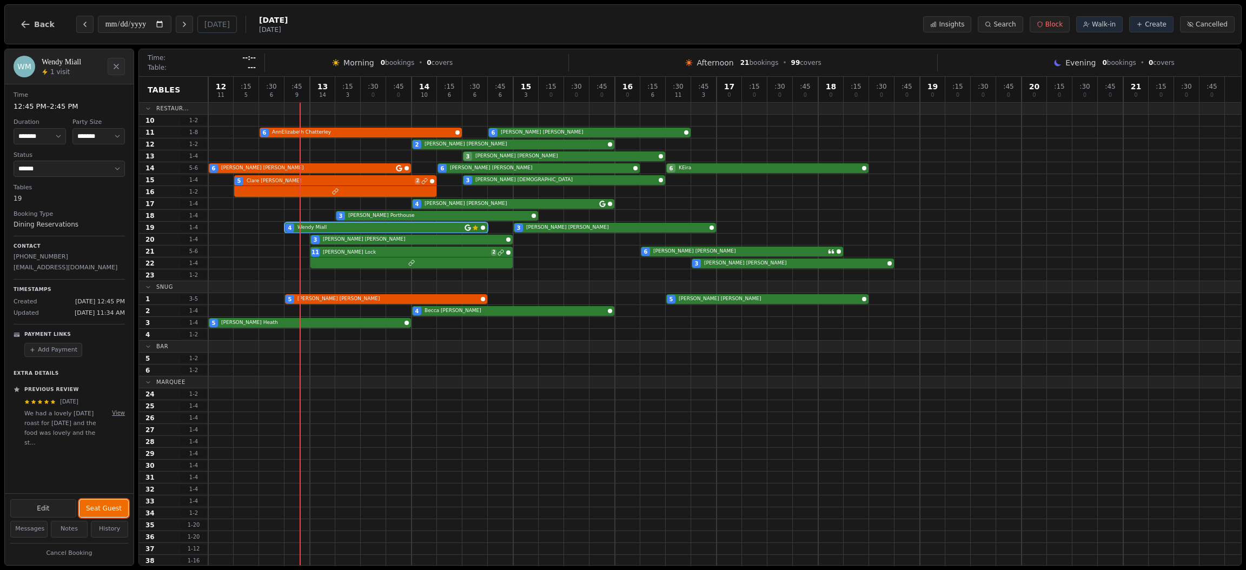
click at [107, 511] on button "Seat Guest" at bounding box center [104, 508] width 49 height 17
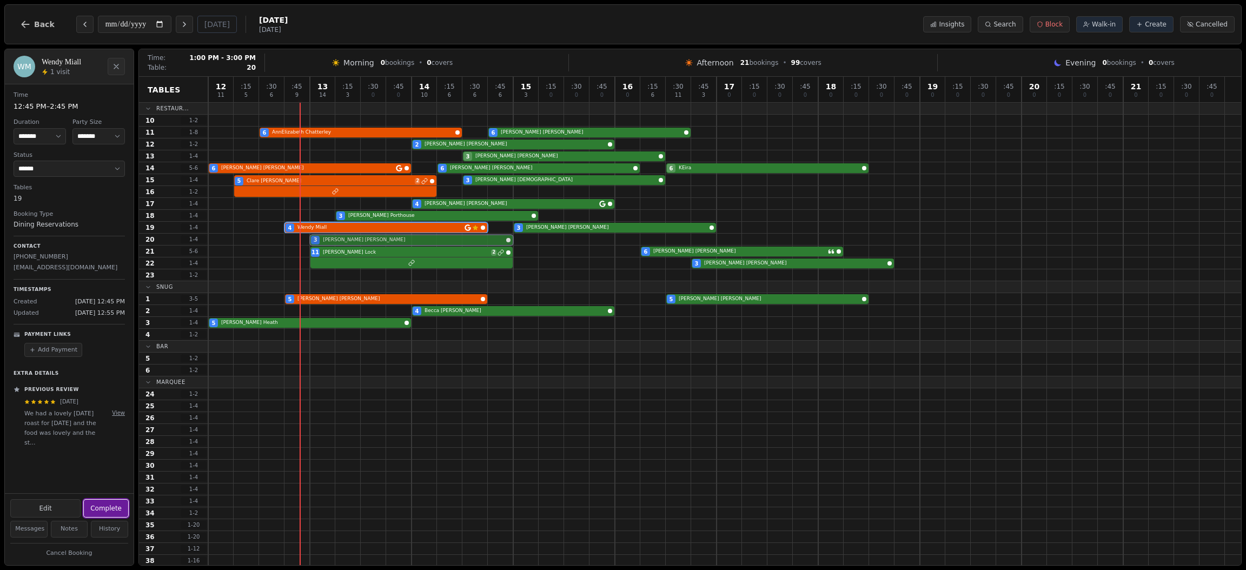
click at [346, 240] on div "3 Denny McGrath" at bounding box center [724, 240] width 1033 height 12
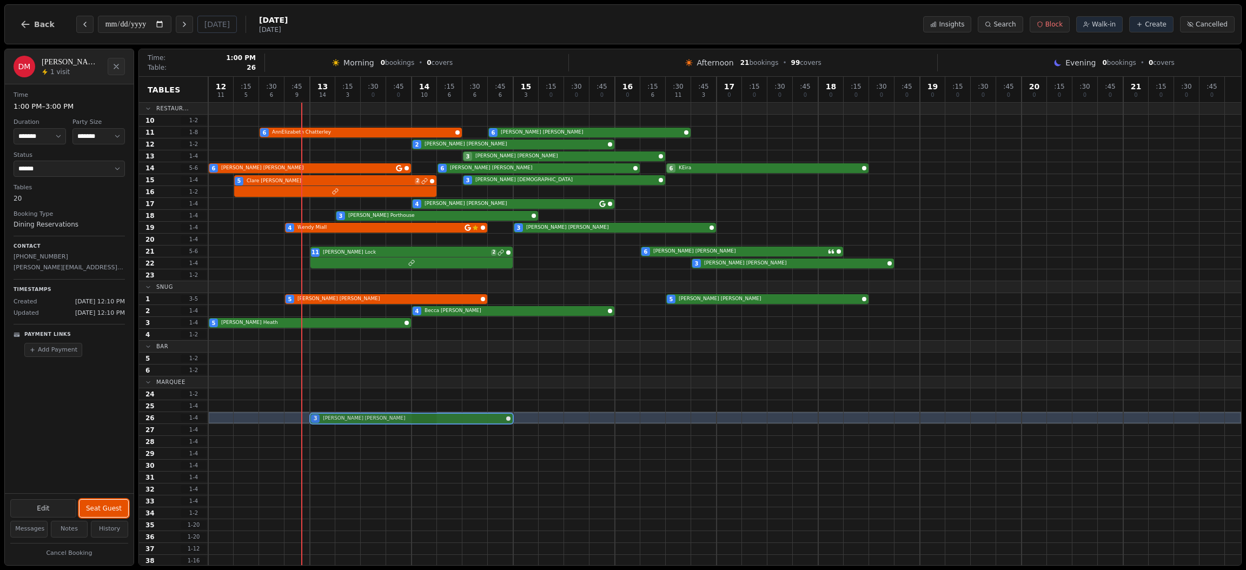
drag, startPoint x: 425, startPoint y: 240, endPoint x: 412, endPoint y: 423, distance: 183.8
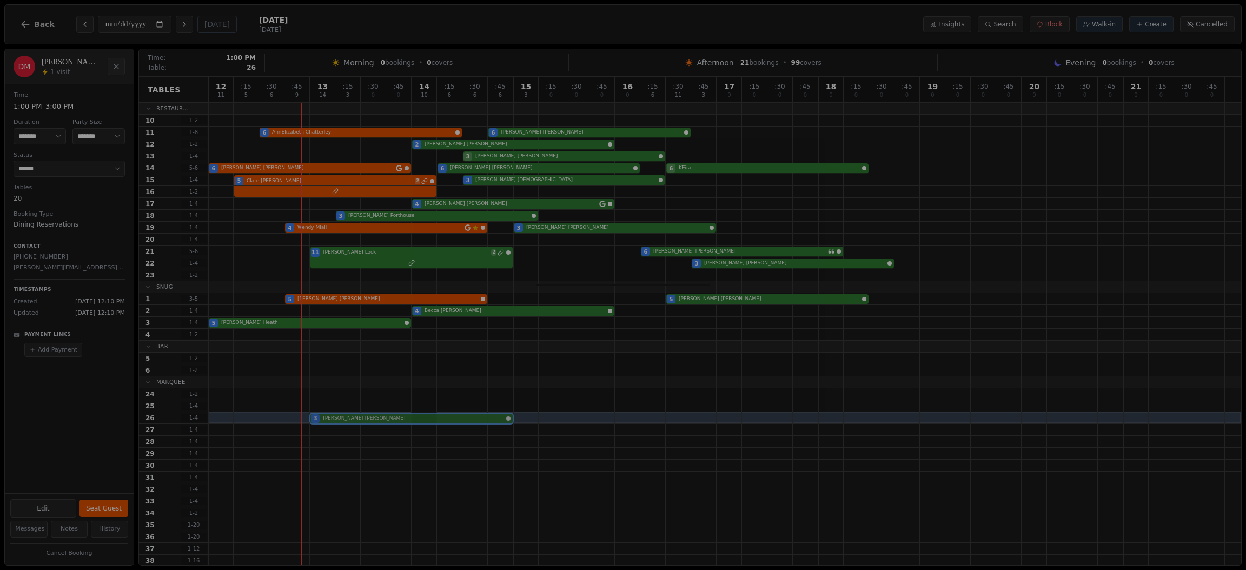
click at [412, 423] on div "12 11 : 15 5 : 30 6 : 45 9 13 14 : 15 3 : 30 0 : 45 0 14 10 : 15 6 : 30 6 : 45 …" at bounding box center [724, 387] width 1033 height 621
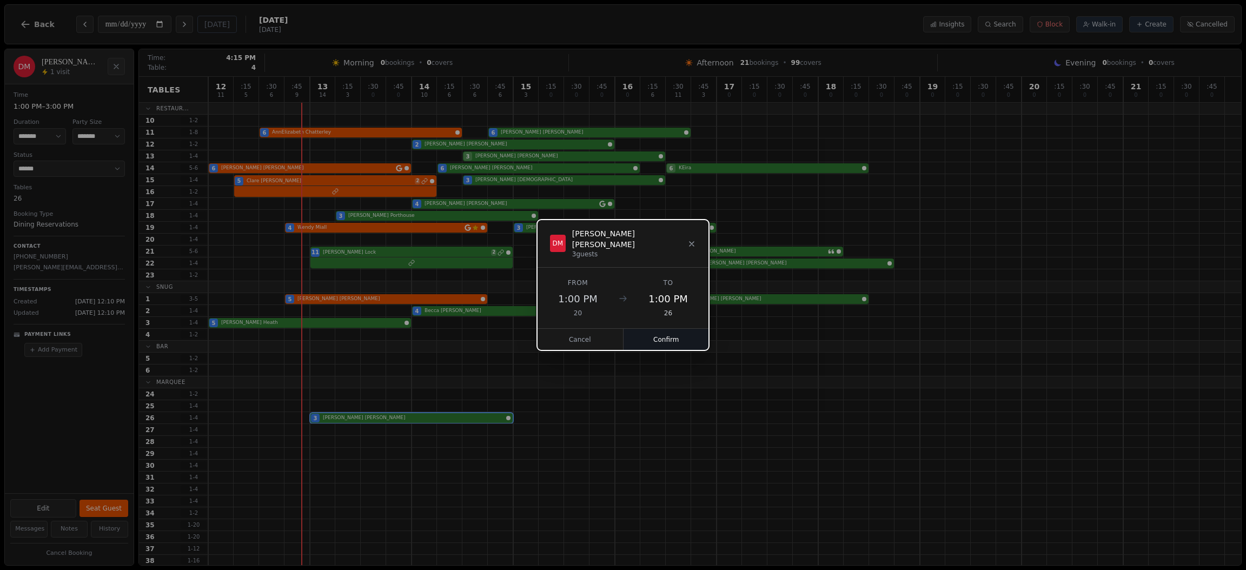
click at [653, 339] on button "Confirm" at bounding box center [667, 340] width 86 height 22
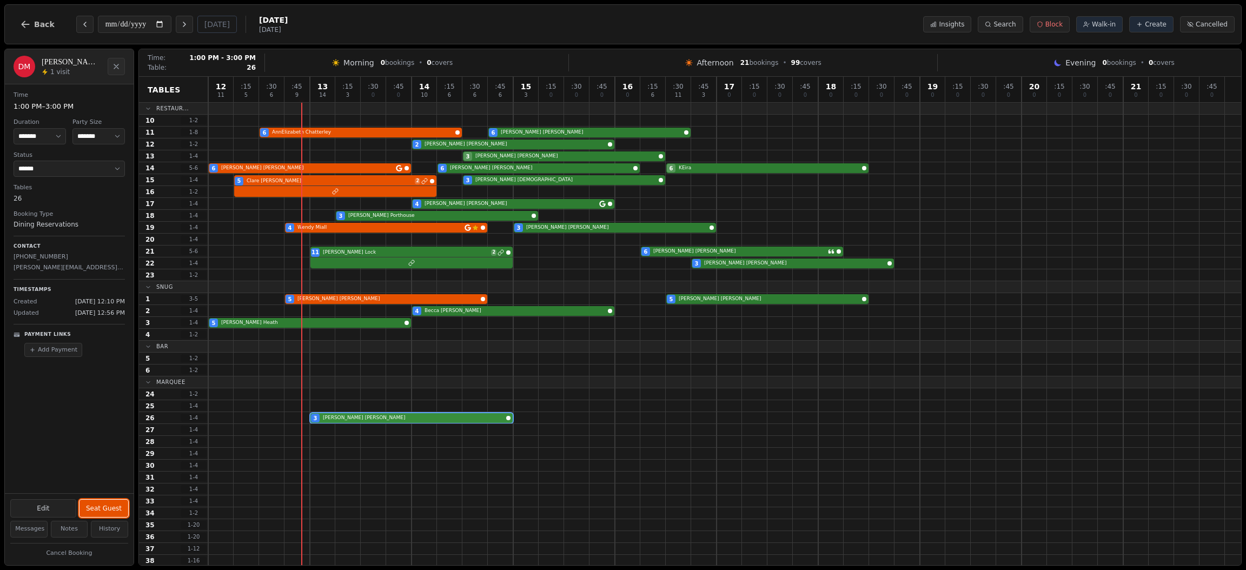
click at [332, 418] on div "3 Denny McGrath" at bounding box center [724, 418] width 1033 height 12
click at [113, 508] on button "Seat Guest" at bounding box center [104, 508] width 49 height 17
click at [350, 253] on div "11 [PERSON_NAME] 2 6 [PERSON_NAME]" at bounding box center [724, 252] width 1033 height 12
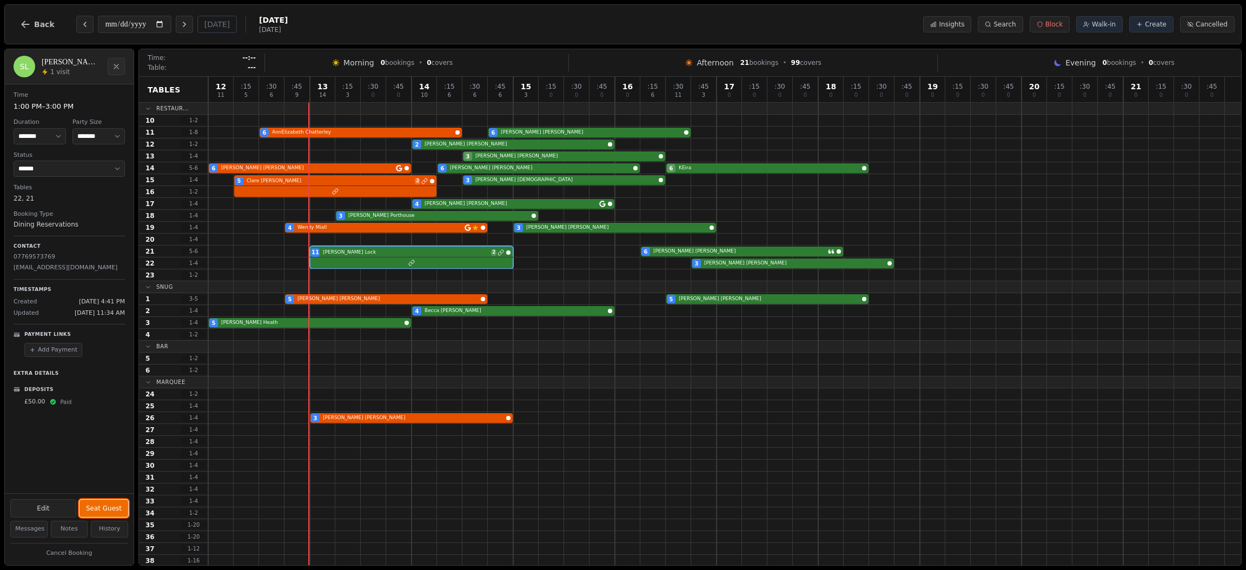
click at [93, 507] on button "Seat Guest" at bounding box center [104, 508] width 49 height 17
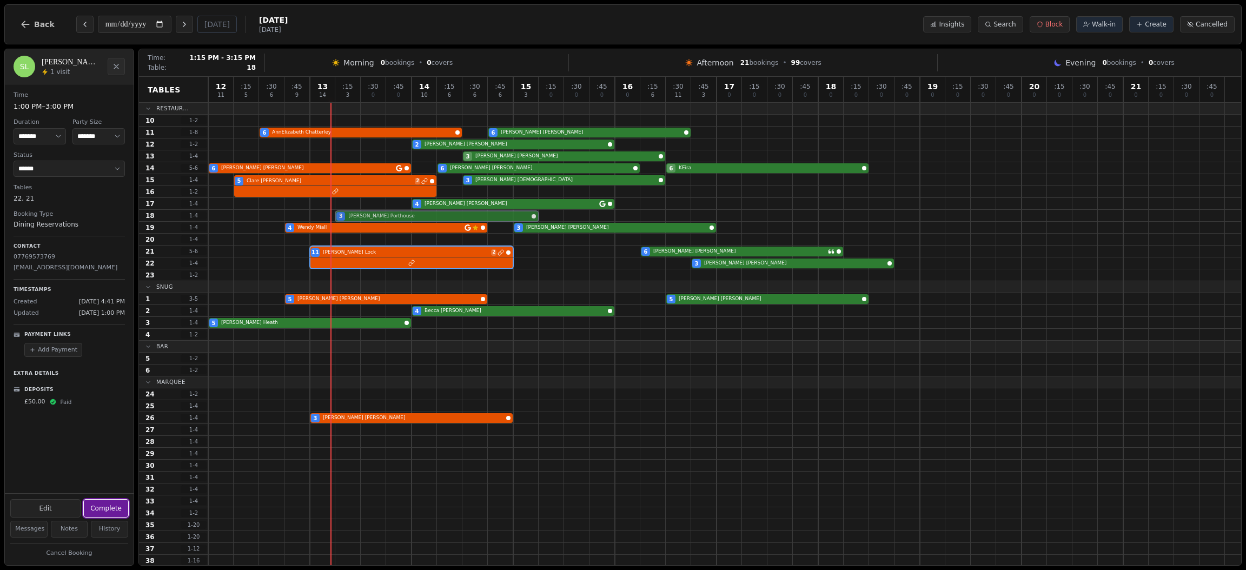
click at [393, 215] on div "3 Frank Porthouse" at bounding box center [724, 216] width 1033 height 12
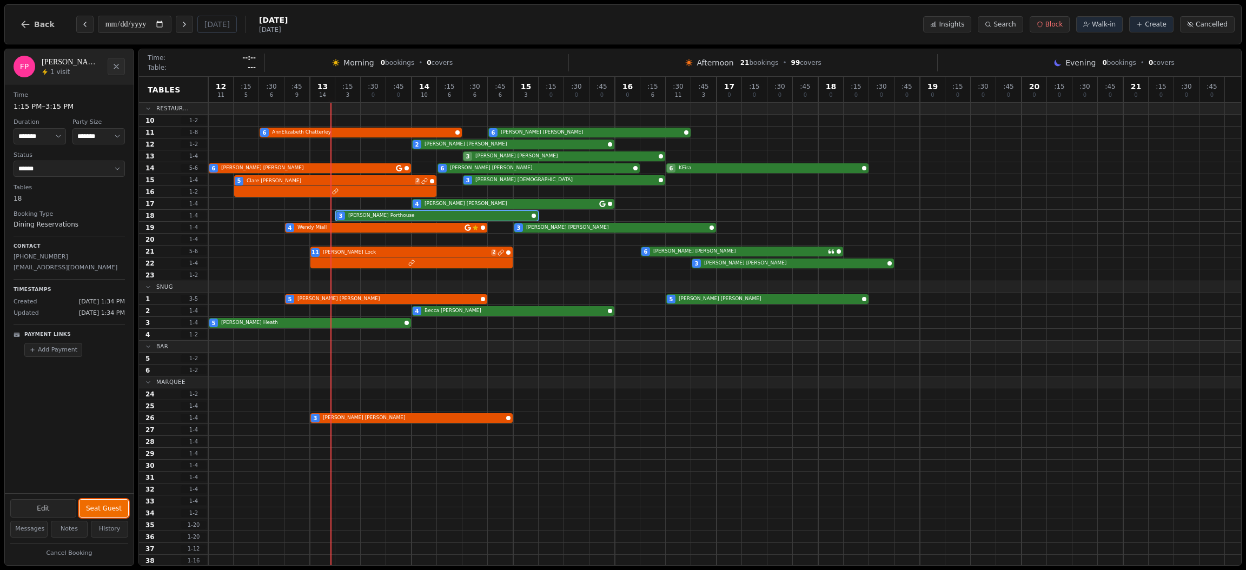
click at [108, 508] on button "Seat Guest" at bounding box center [104, 508] width 49 height 17
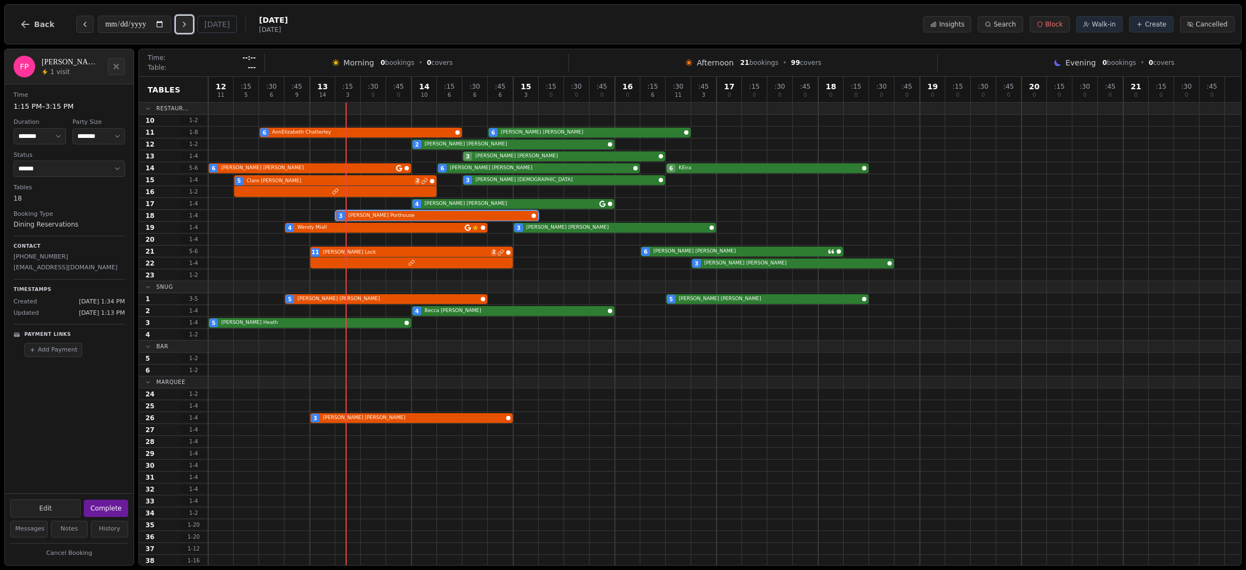
click at [182, 25] on icon "Next day" at bounding box center [184, 24] width 9 height 9
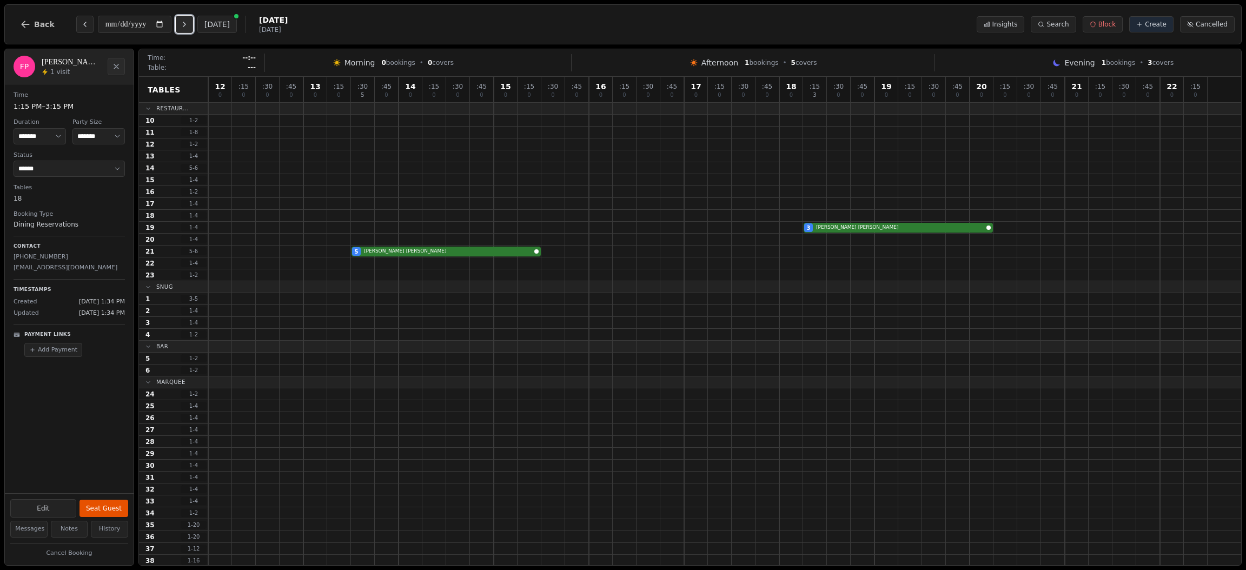
click at [182, 25] on icon "Next day" at bounding box center [184, 24] width 9 height 9
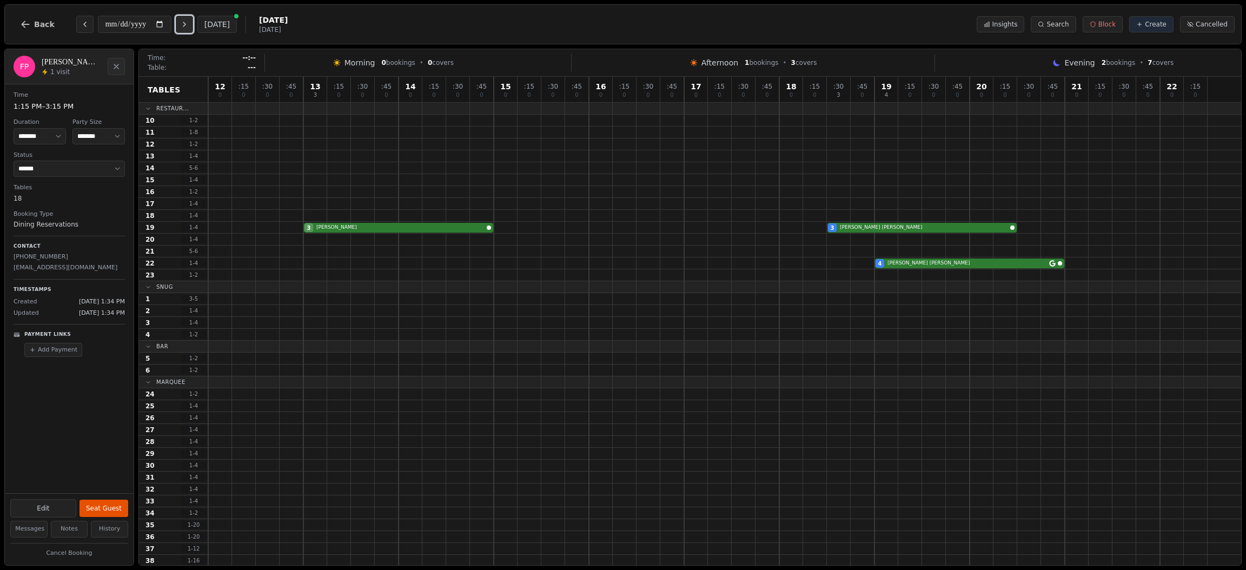
click at [187, 25] on icon "Next day" at bounding box center [184, 24] width 9 height 9
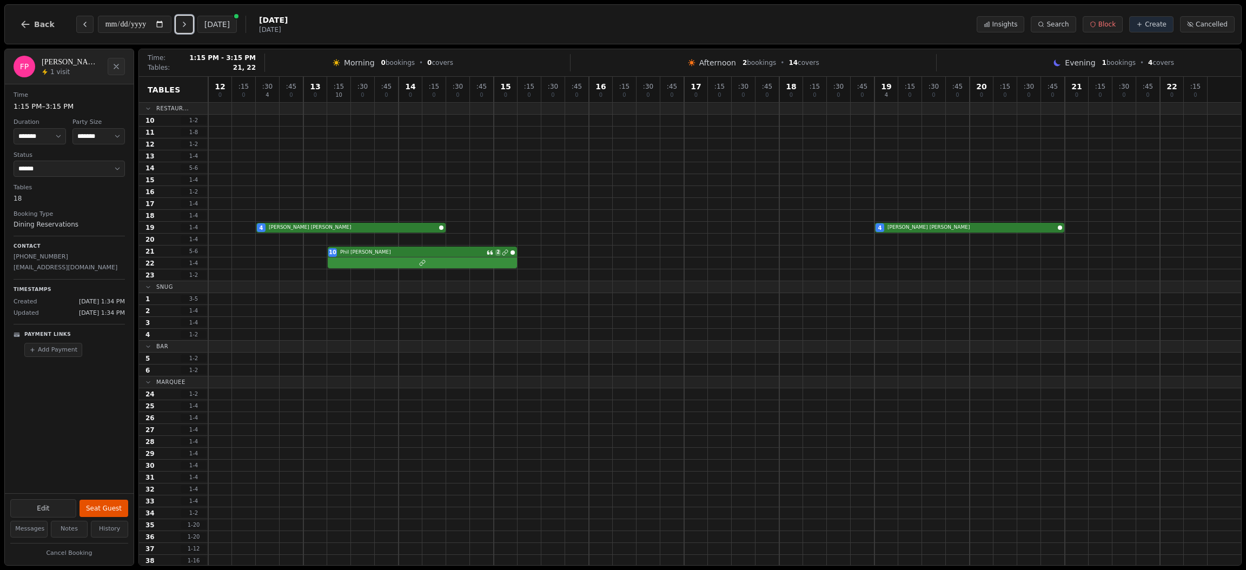
click at [394, 258] on div at bounding box center [724, 263] width 1033 height 12
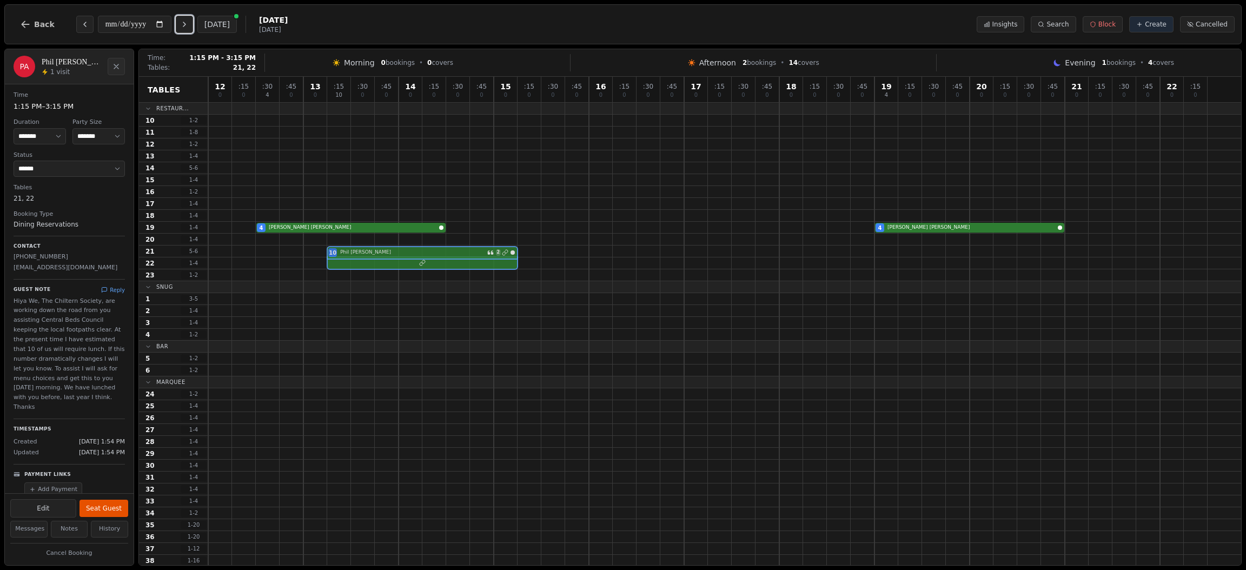
drag, startPoint x: 394, startPoint y: 258, endPoint x: 307, endPoint y: 301, distance: 97.2
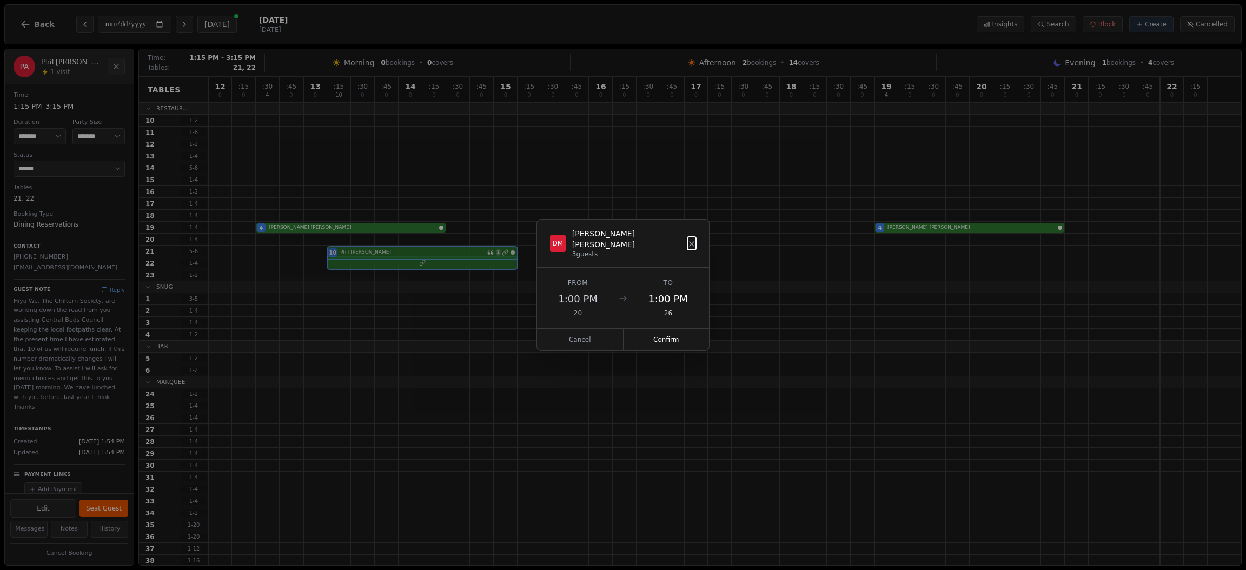
click at [307, 301] on div "12 0 : 15 0 : 30 4 : 45 0 13 0 : 15 10 : 30 0 : 45 0 14 0 : 15 0 : 30 0 : 45 0 …" at bounding box center [724, 387] width 1033 height 621
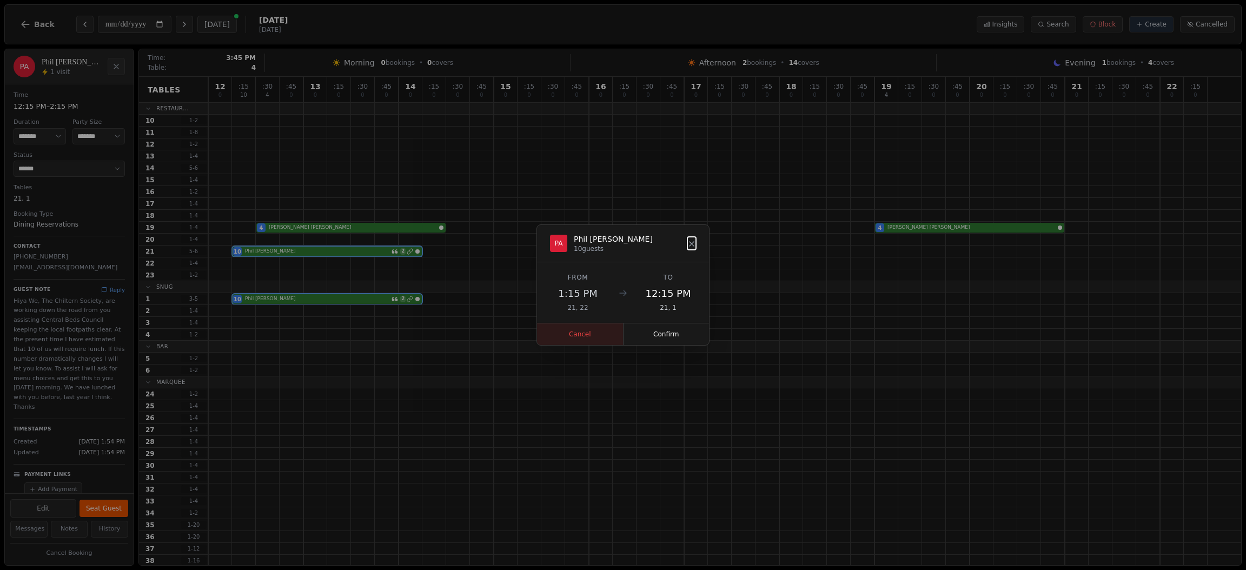
click at [588, 339] on button "Cancel" at bounding box center [580, 334] width 87 height 22
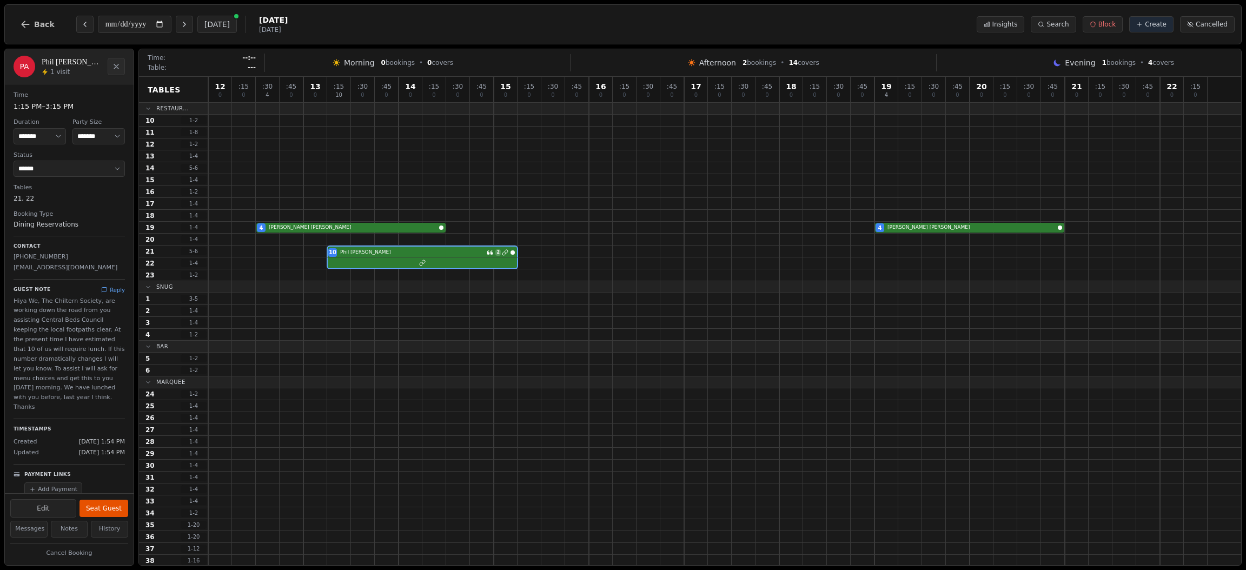
click at [479, 34] on div "**********" at bounding box center [623, 24] width 1238 height 40
click at [188, 28] on icon "Next day" at bounding box center [184, 24] width 9 height 9
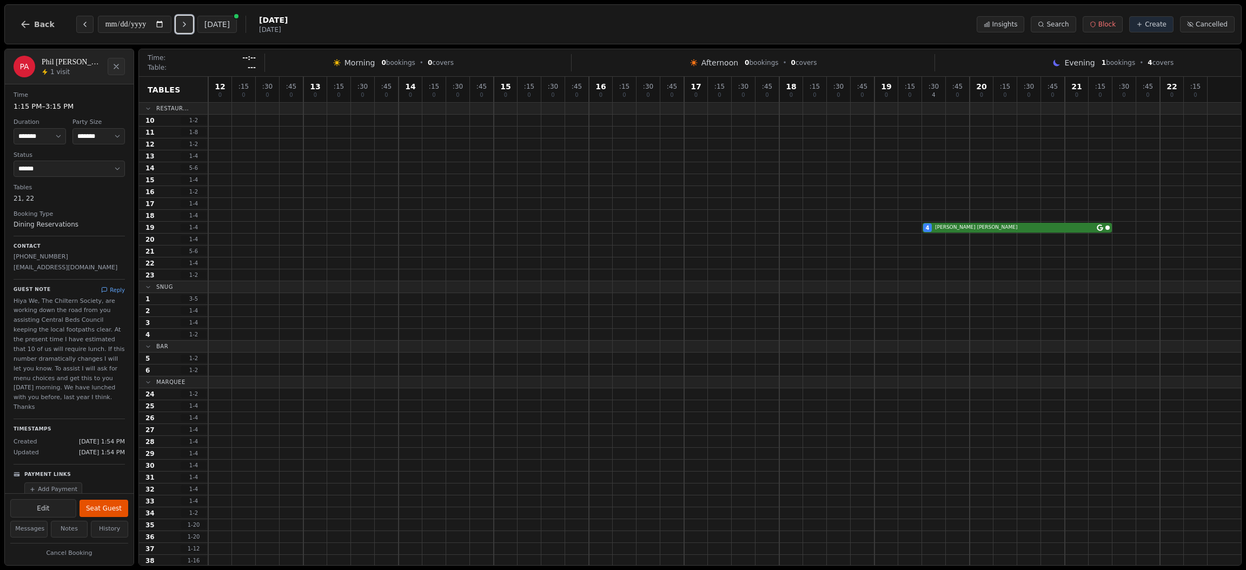
click at [188, 28] on icon "Next day" at bounding box center [184, 24] width 9 height 9
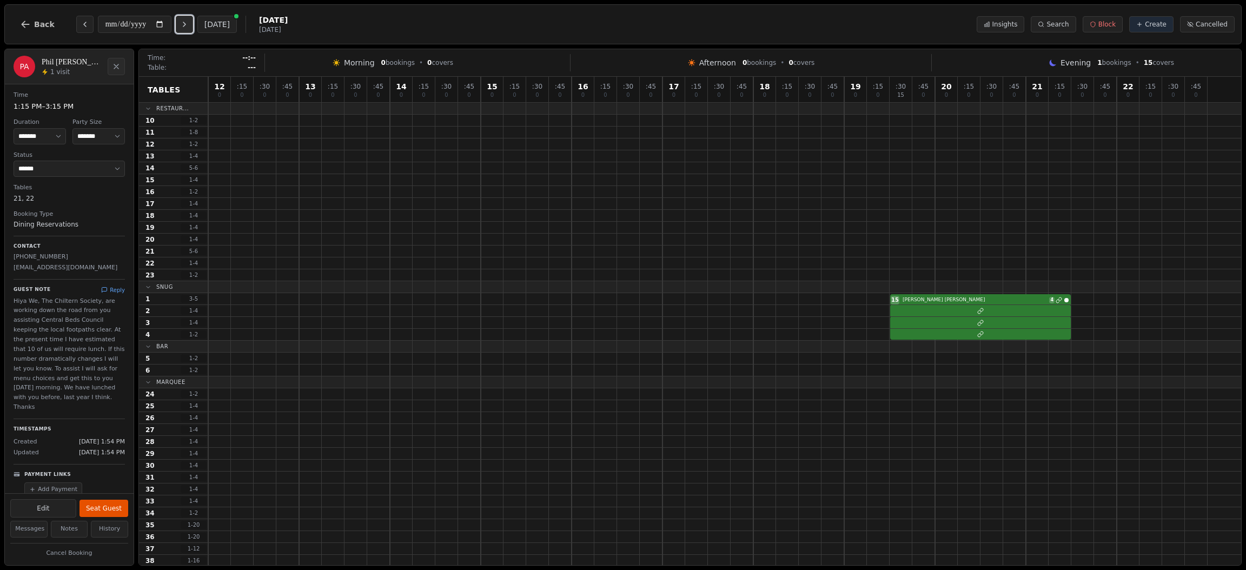
click at [188, 28] on icon "Next day" at bounding box center [184, 24] width 9 height 9
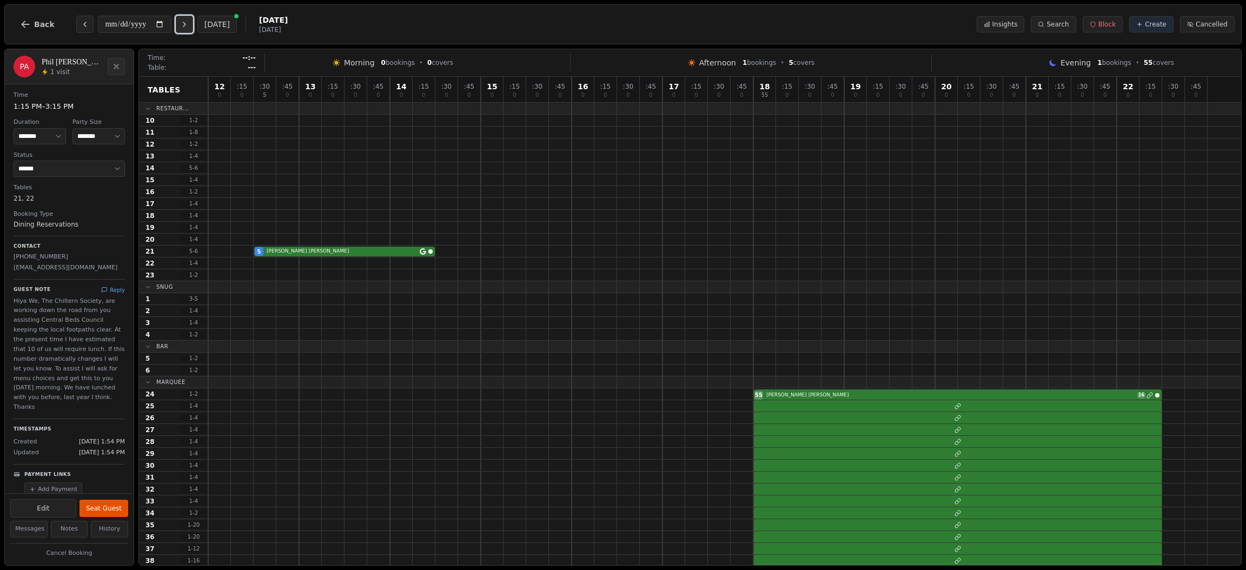
click at [188, 28] on icon "Next day" at bounding box center [184, 24] width 9 height 9
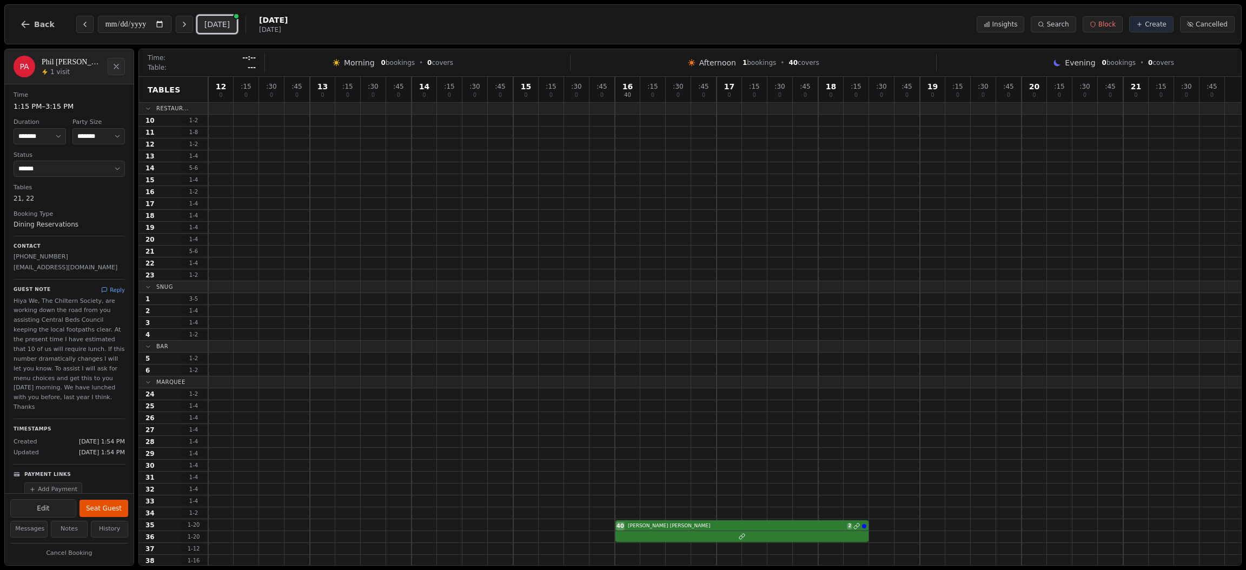
click at [225, 26] on button "[DATE]" at bounding box center [216, 24] width 39 height 17
type input "**********"
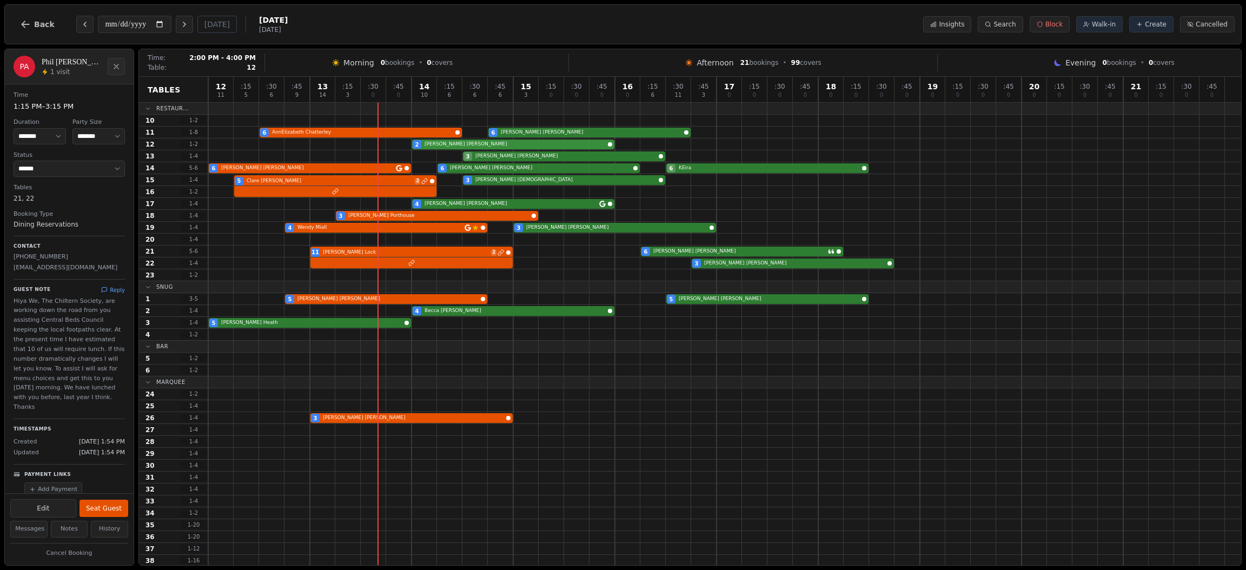
click at [425, 145] on div "2 Vanessa Foulds" at bounding box center [724, 144] width 1033 height 12
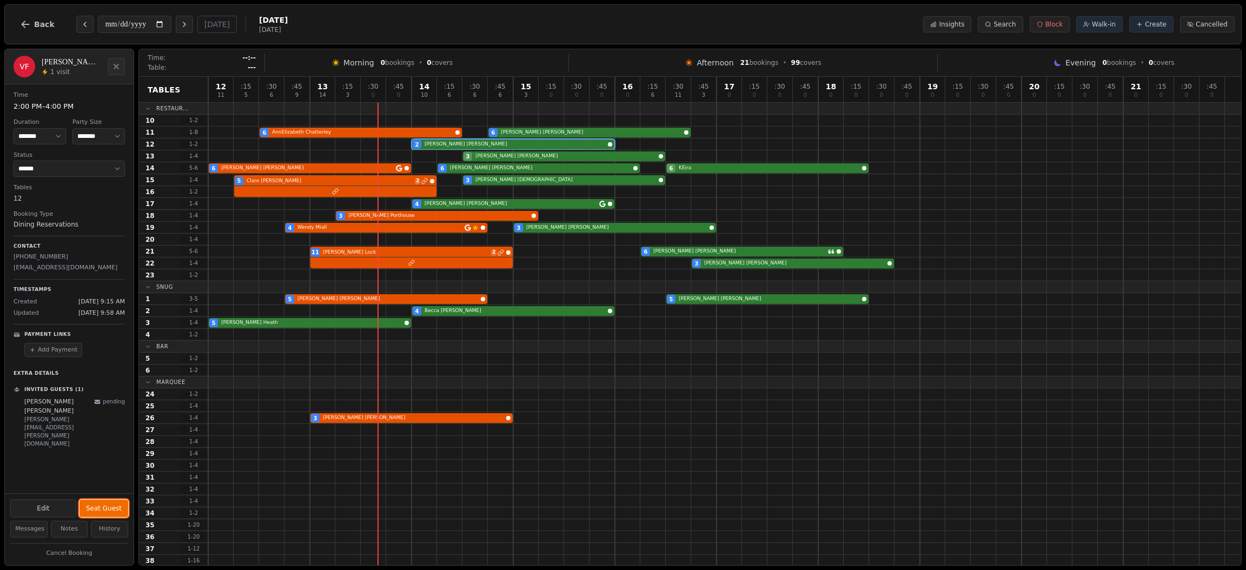
click at [108, 507] on button "Seat Guest" at bounding box center [104, 508] width 49 height 17
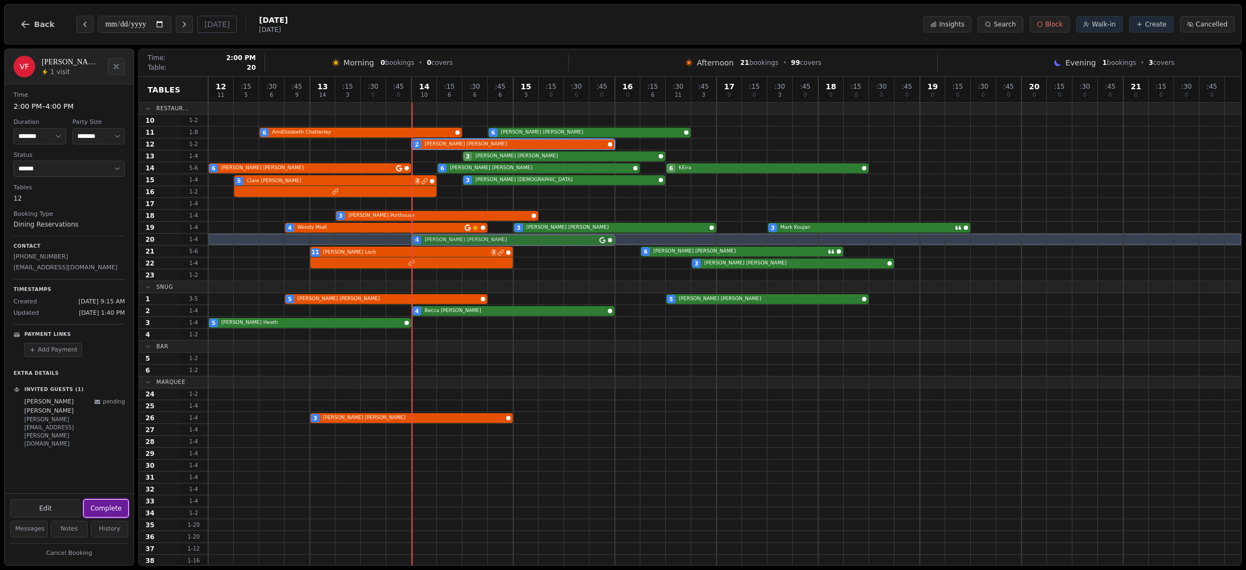
drag, startPoint x: 433, startPoint y: 204, endPoint x: 429, endPoint y: 242, distance: 37.5
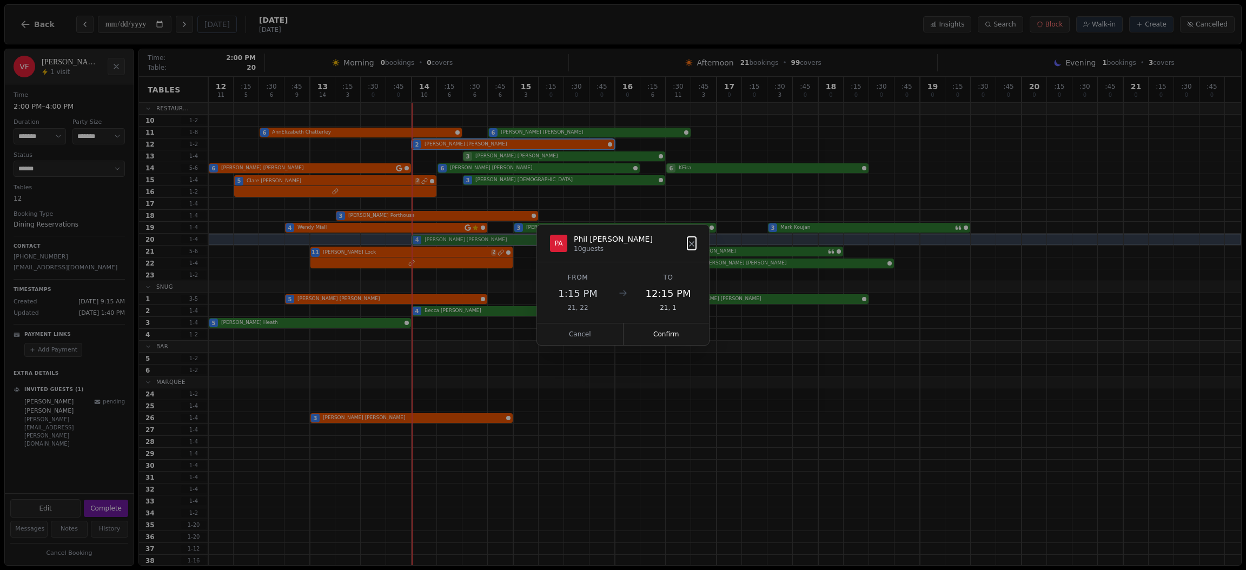
click at [429, 242] on div "12 11 : 15 5 : 30 6 : 45 9 13 14 : 15 3 : 30 0 : 45 0 14 10 : 15 6 : 30 6 : 45 …" at bounding box center [724, 387] width 1033 height 621
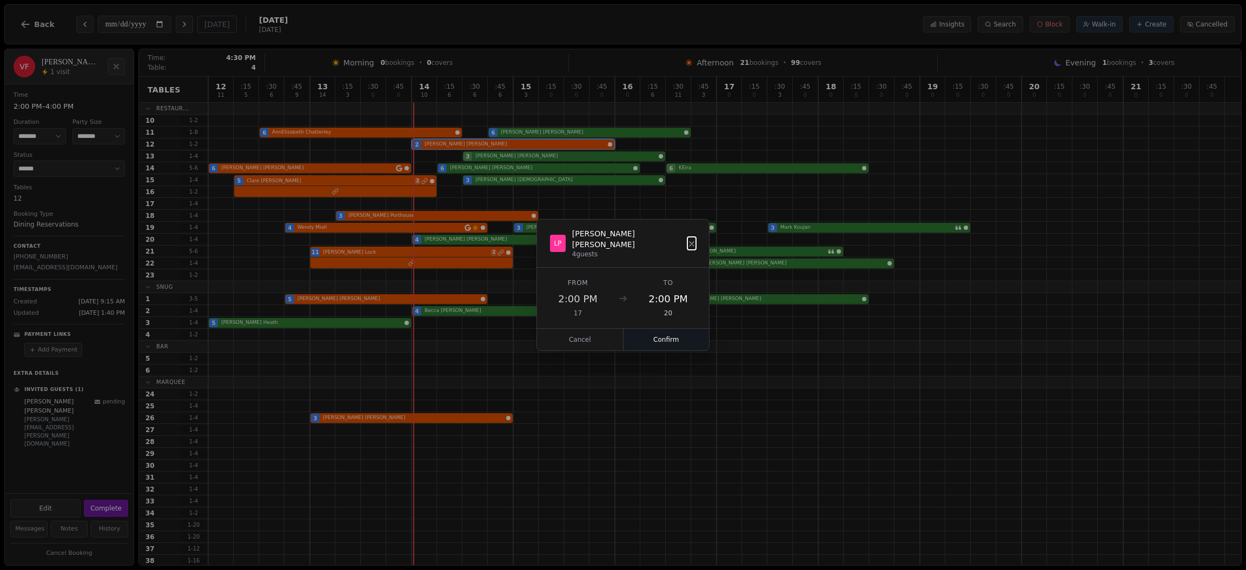
click at [679, 334] on button "Confirm" at bounding box center [667, 340] width 86 height 22
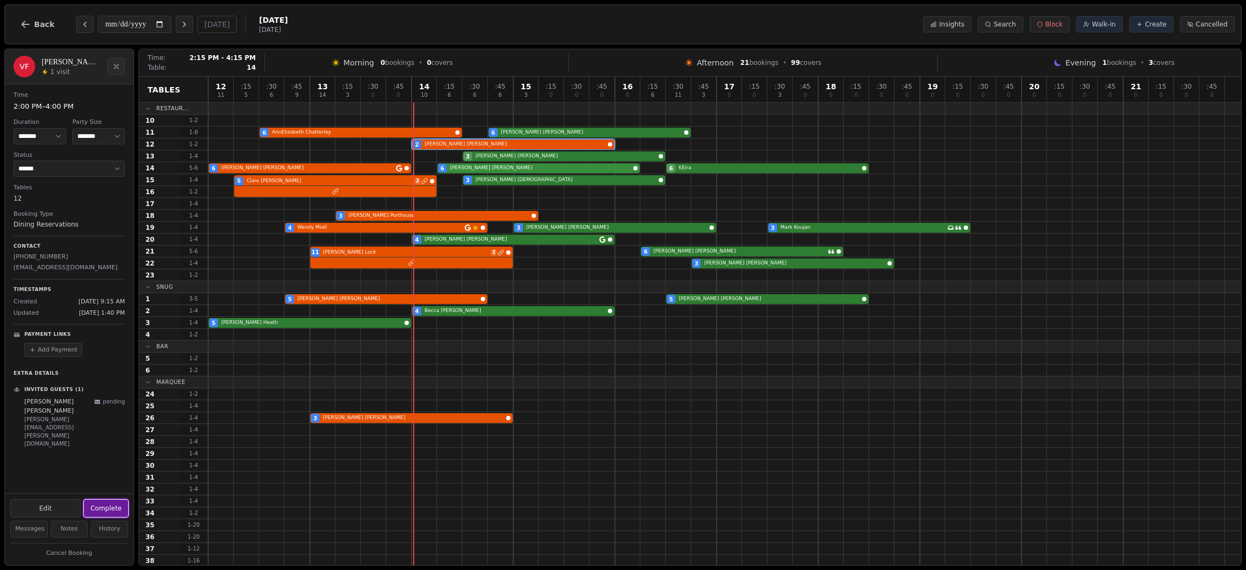
click at [460, 170] on div "6 Nicola Relf 6 Tracy Bates 6 KEira" at bounding box center [724, 168] width 1033 height 12
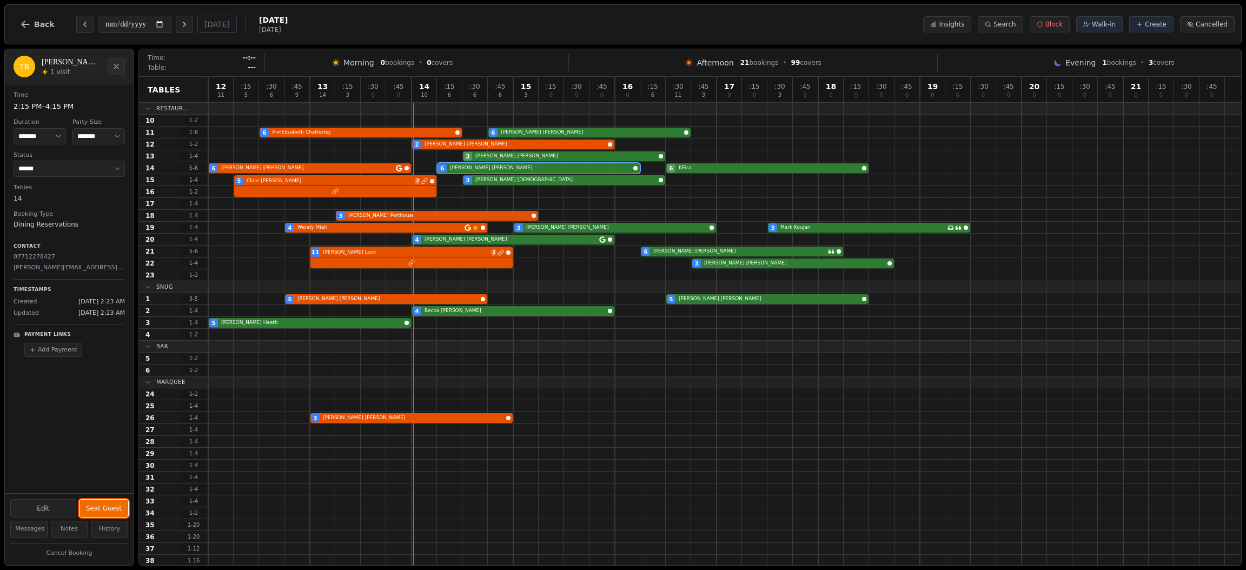
click at [105, 505] on button "Seat Guest" at bounding box center [104, 508] width 49 height 17
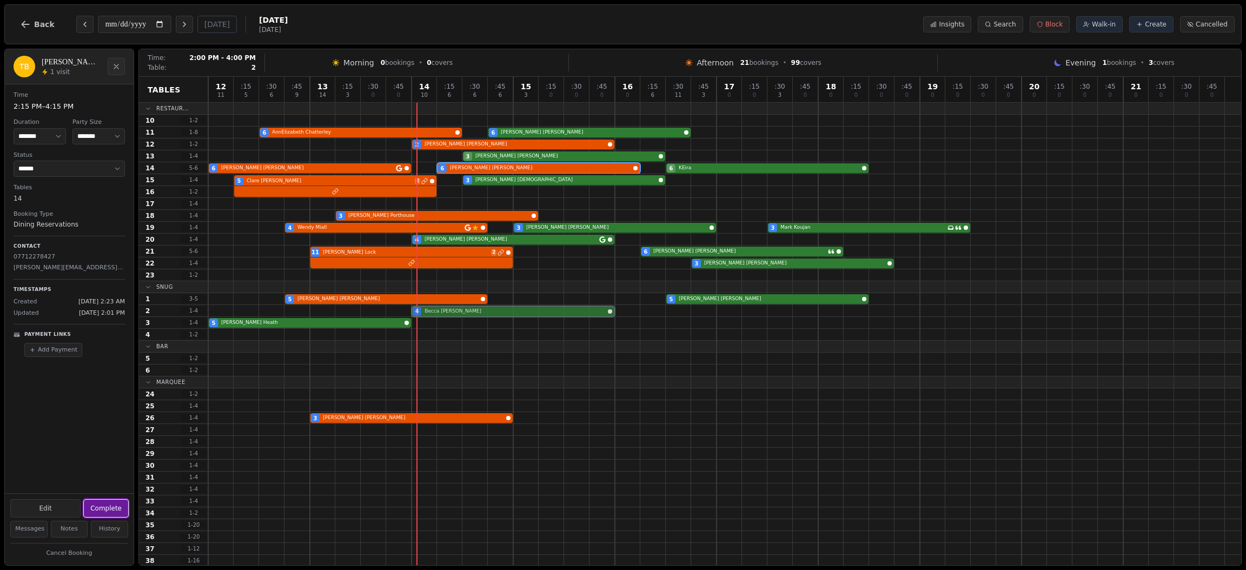
click at [481, 313] on div "4 Becca Marsh" at bounding box center [724, 311] width 1033 height 12
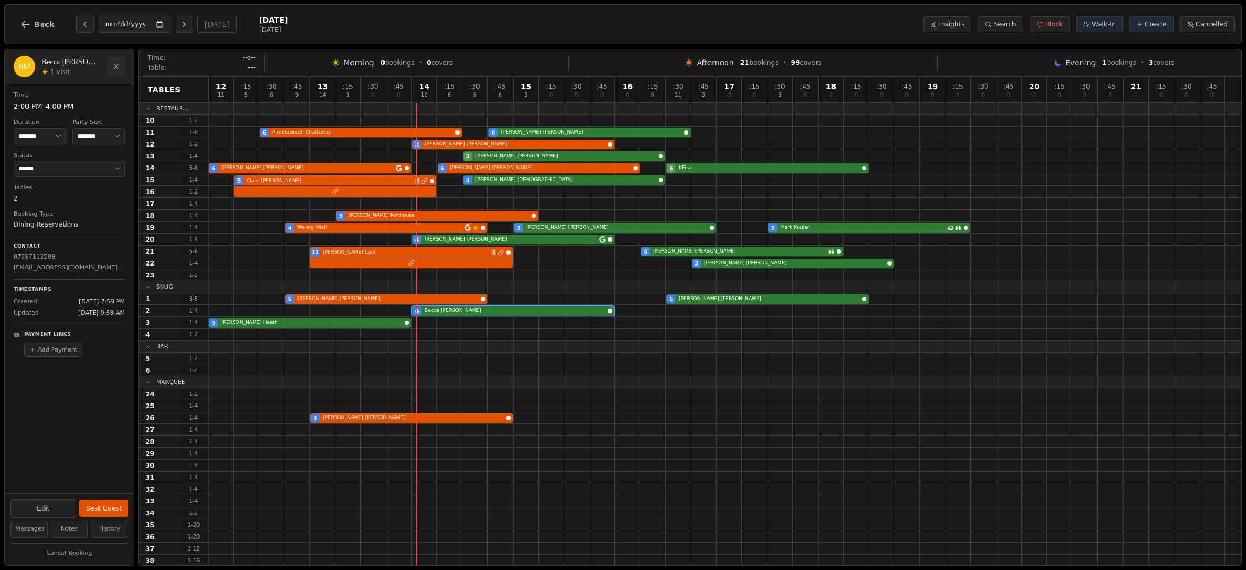
click at [15, 199] on dd "2" at bounding box center [69, 199] width 111 height 10
click at [47, 203] on dd "2" at bounding box center [69, 199] width 111 height 10
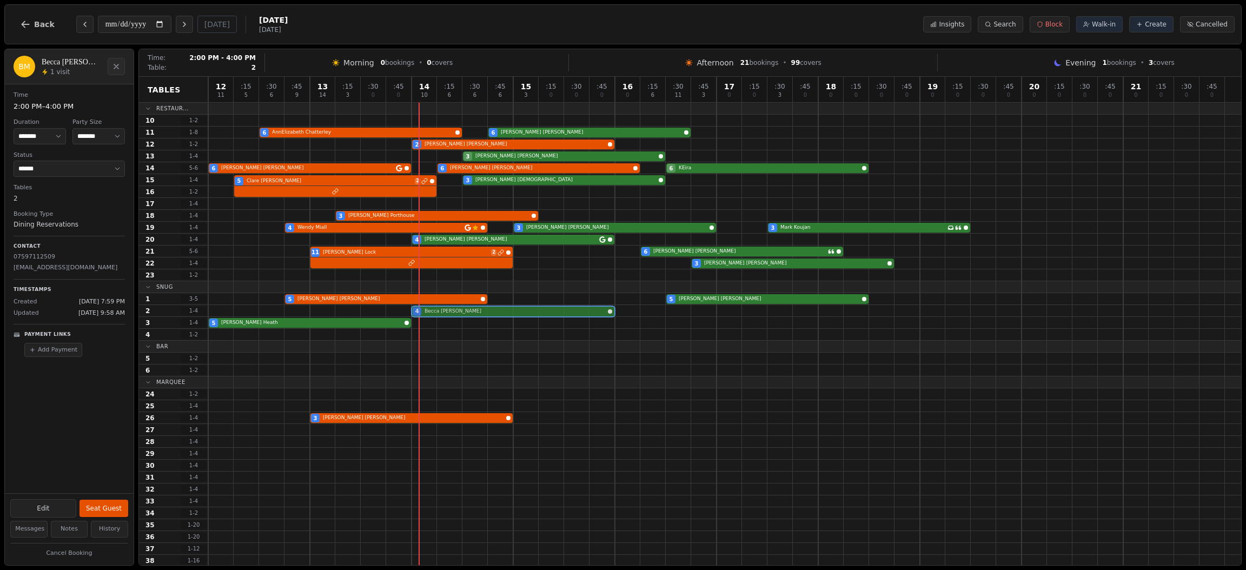
click at [482, 313] on div "4 Becca Marsh" at bounding box center [724, 311] width 1033 height 12
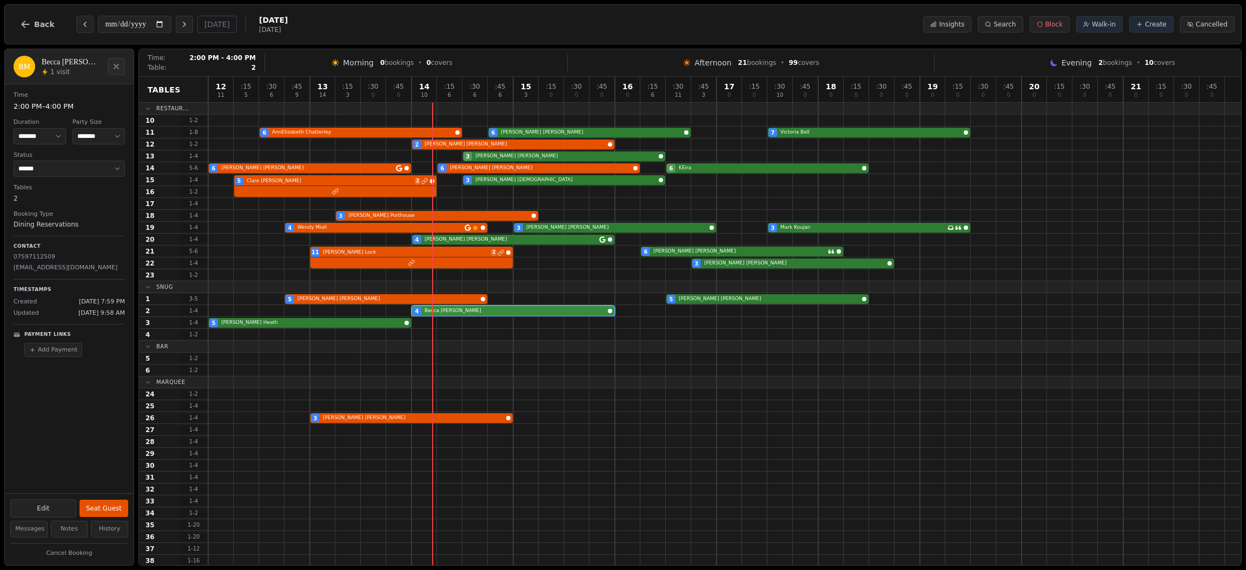
click at [467, 309] on div "4 Becca Marsh" at bounding box center [724, 311] width 1033 height 12
click at [95, 508] on button "Seat Guest" at bounding box center [104, 508] width 49 height 17
click at [505, 239] on div "4 Linda Popham" at bounding box center [724, 240] width 1033 height 12
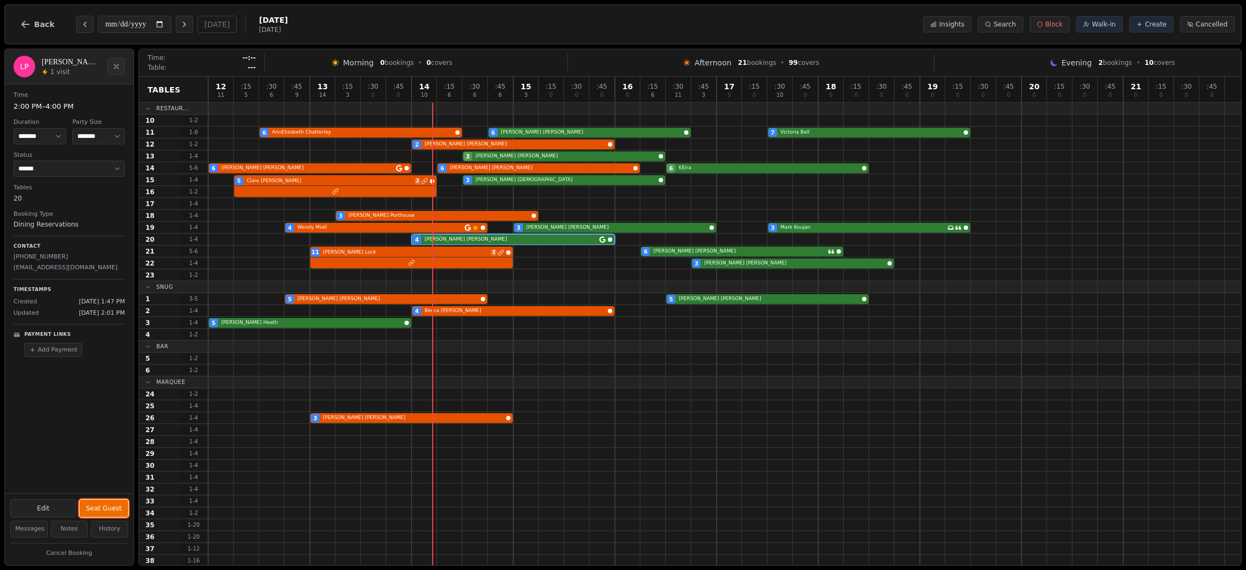
click at [108, 504] on button "Seat Guest" at bounding box center [104, 508] width 49 height 17
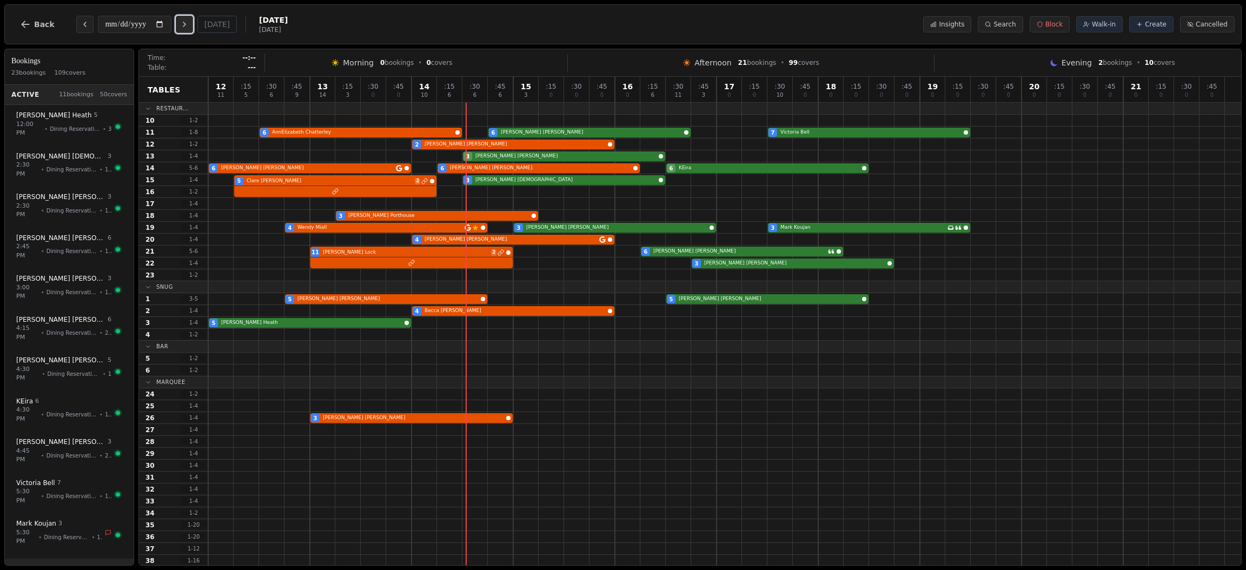
click at [184, 18] on button "Next day" at bounding box center [184, 24] width 17 height 17
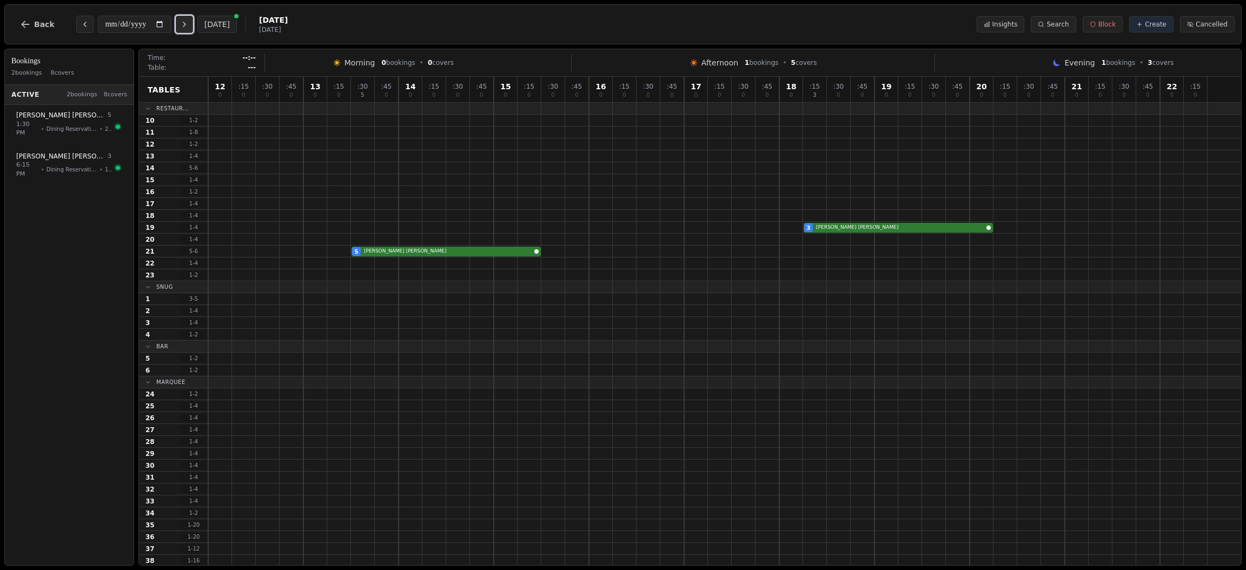
click at [184, 18] on button "Next day" at bounding box center [184, 24] width 17 height 17
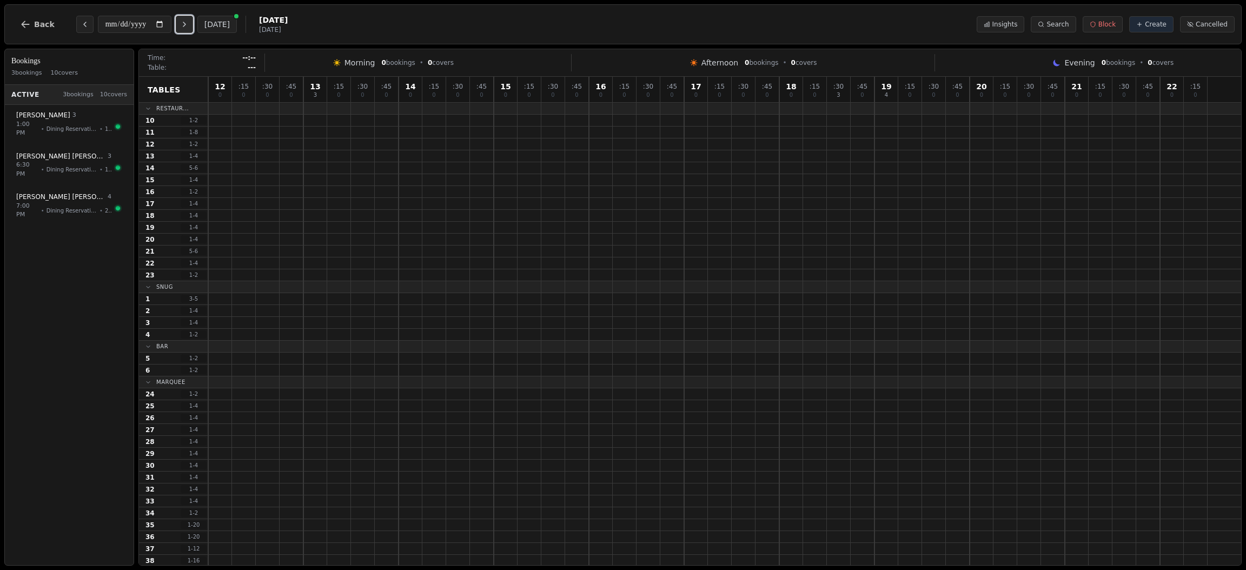
click at [184, 18] on button "Next day" at bounding box center [184, 24] width 17 height 17
type input "**********"
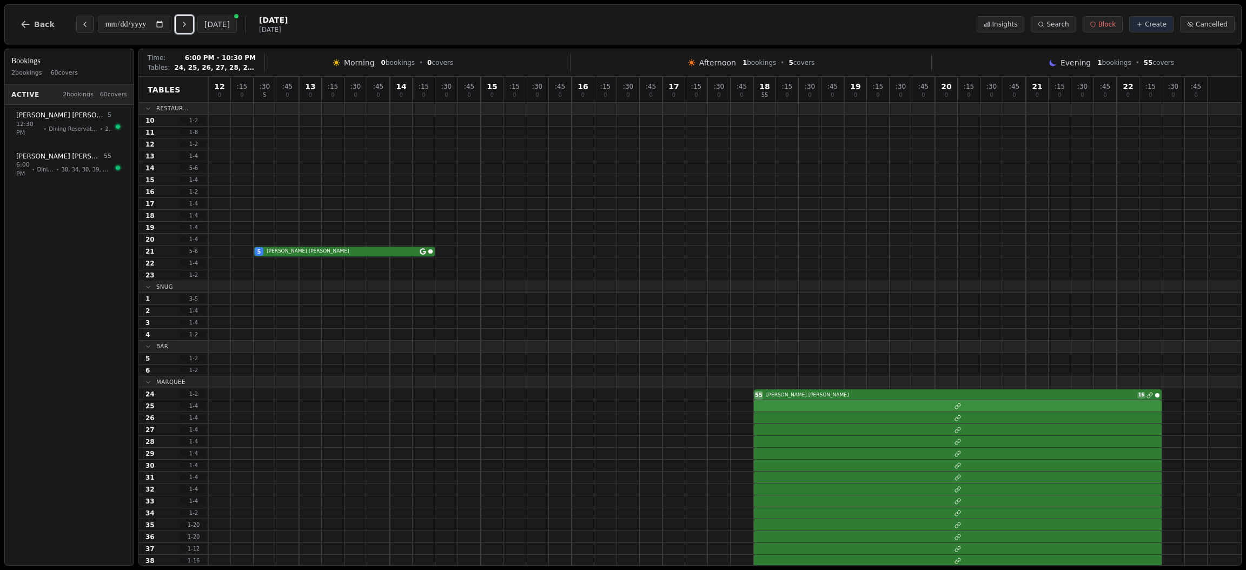
click at [783, 400] on div at bounding box center [724, 406] width 1033 height 12
select select "*****"
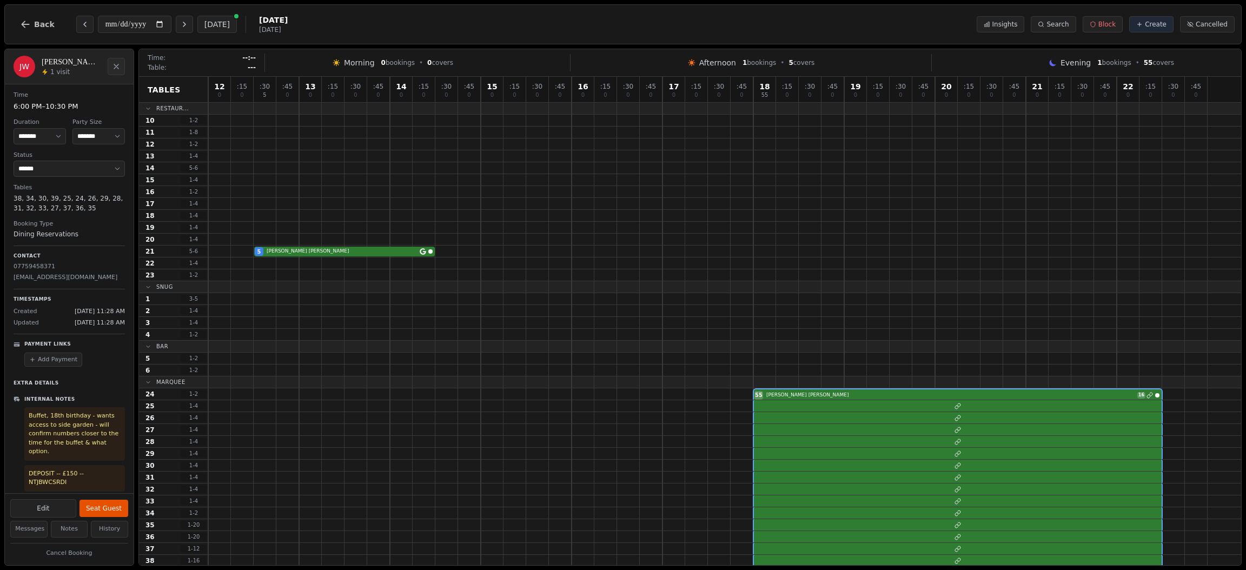
click at [134, 396] on div "[PERSON_NAME] 55 guests Date : [DATE] Time : 6:00 PM - 10:30 PM Keep Booking Ca…" at bounding box center [69, 307] width 130 height 517
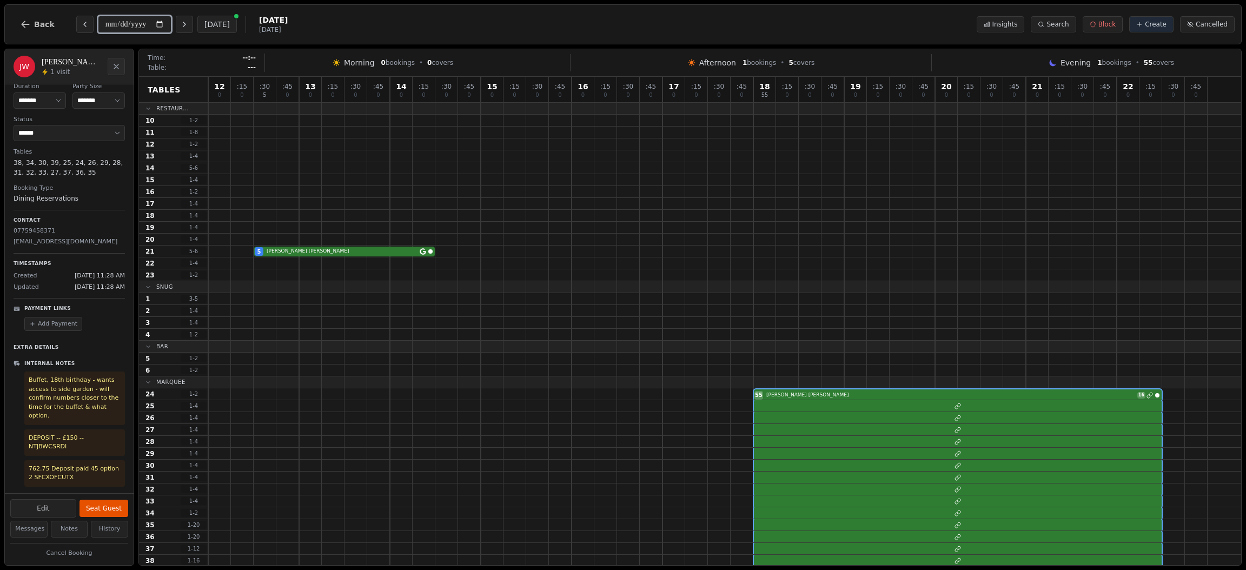
click at [142, 24] on input "**********" at bounding box center [135, 24] width 74 height 17
click at [189, 27] on icon "Next day" at bounding box center [184, 24] width 9 height 9
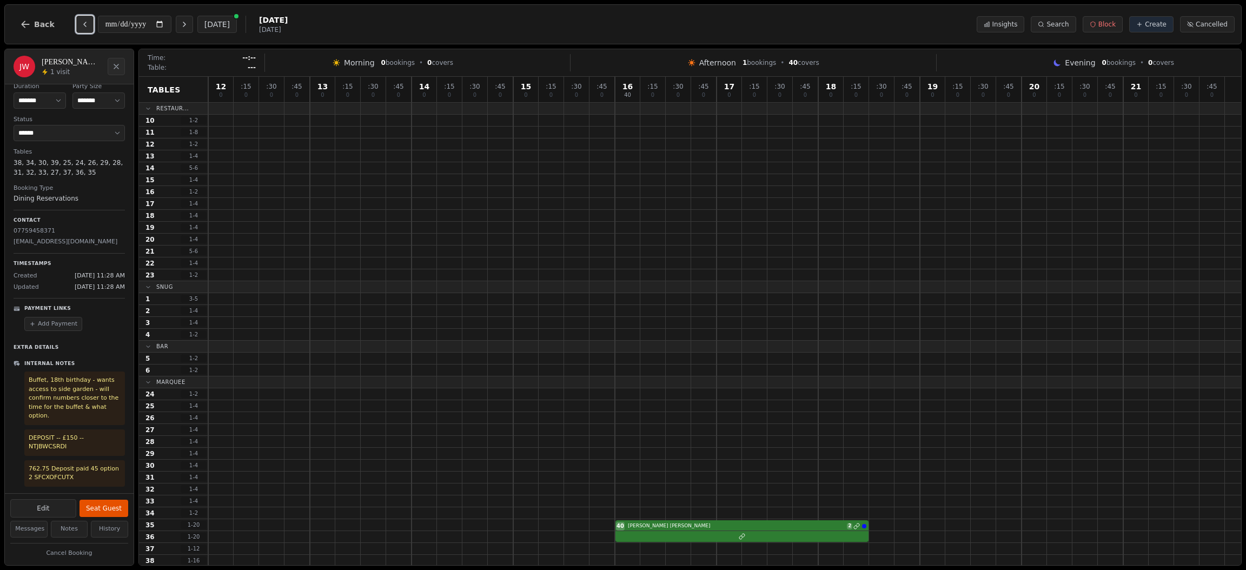
click at [81, 22] on icon "Previous day" at bounding box center [85, 24] width 9 height 9
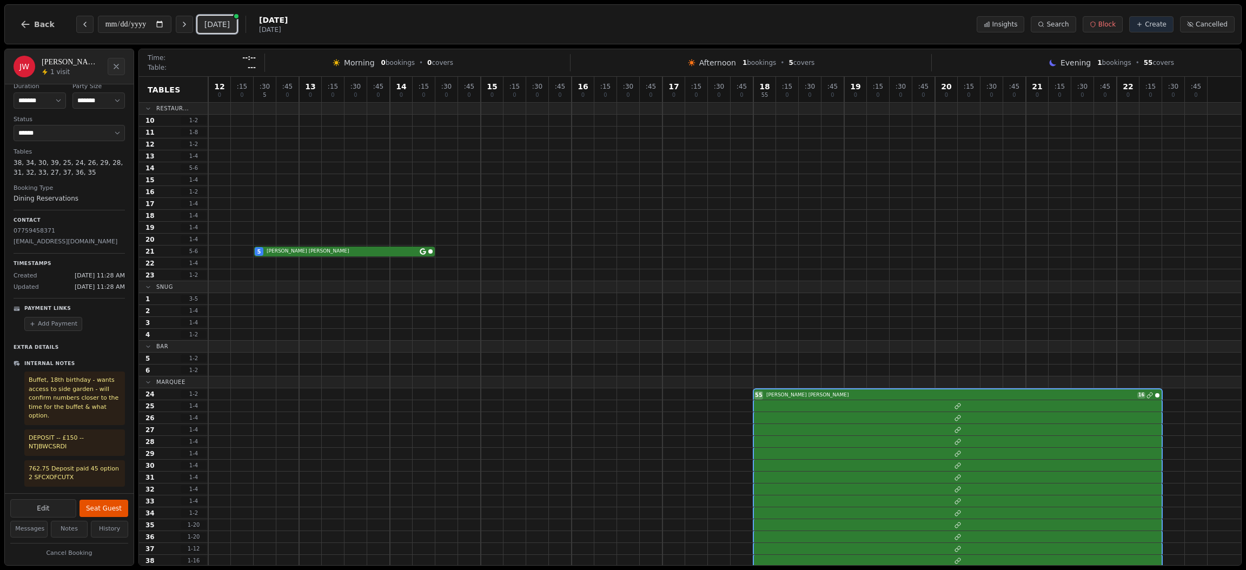
click at [224, 22] on button "[DATE]" at bounding box center [216, 24] width 39 height 17
type input "**********"
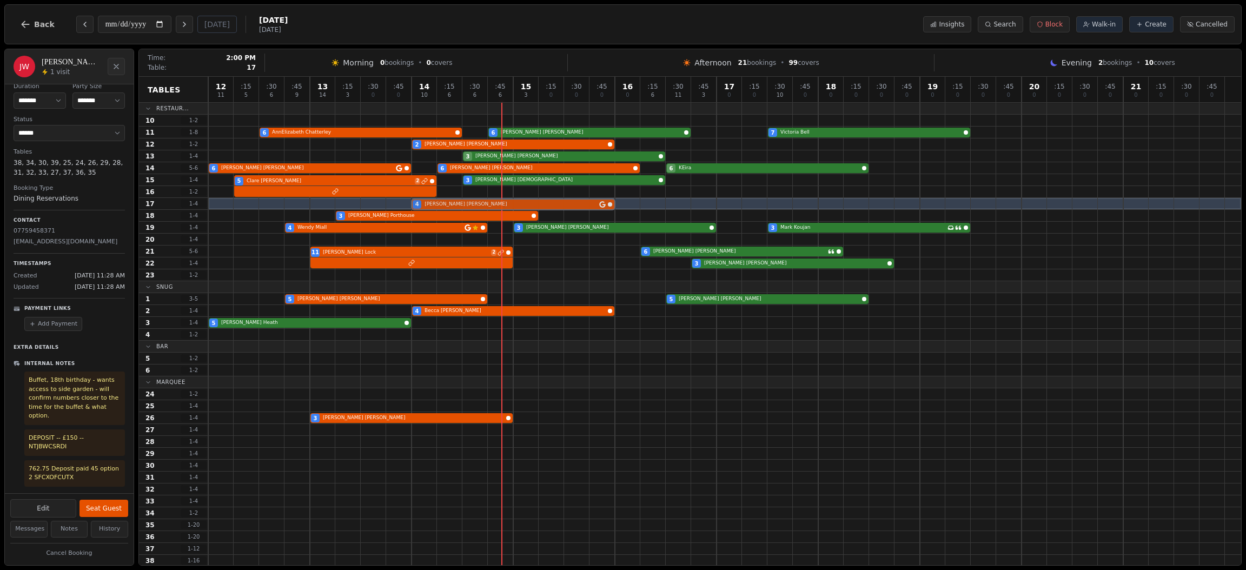
drag, startPoint x: 546, startPoint y: 239, endPoint x: 544, endPoint y: 208, distance: 30.9
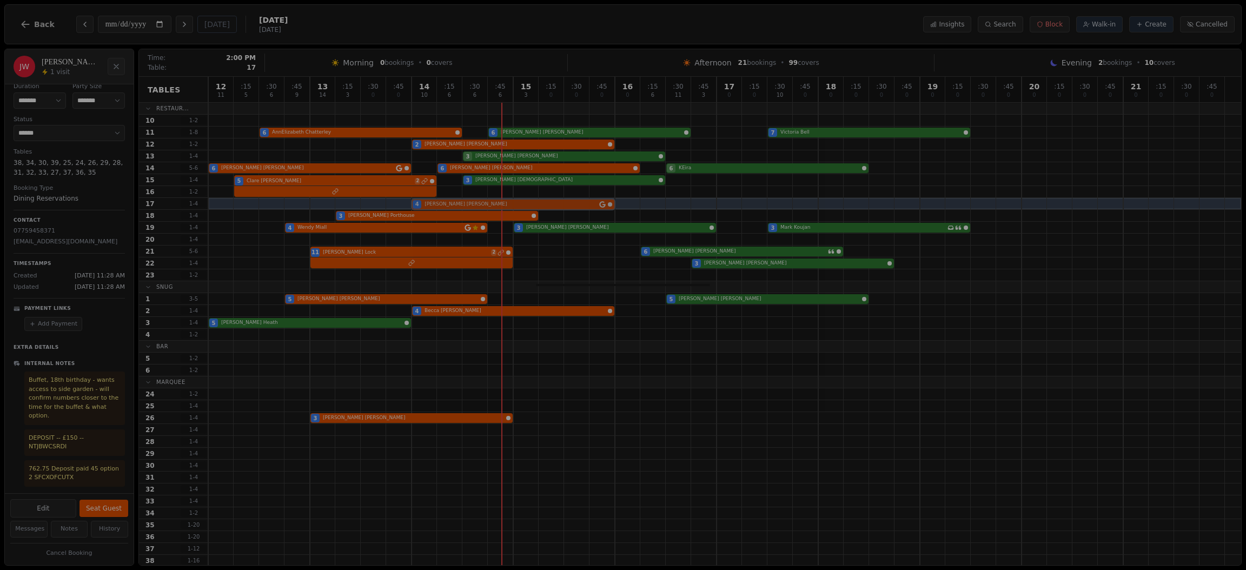
click at [544, 208] on div "12 11 : 15 5 : 30 6 : 45 9 13 14 : 15 3 : 30 0 : 45 0 14 10 : 15 6 : 30 6 : 45 …" at bounding box center [724, 387] width 1033 height 621
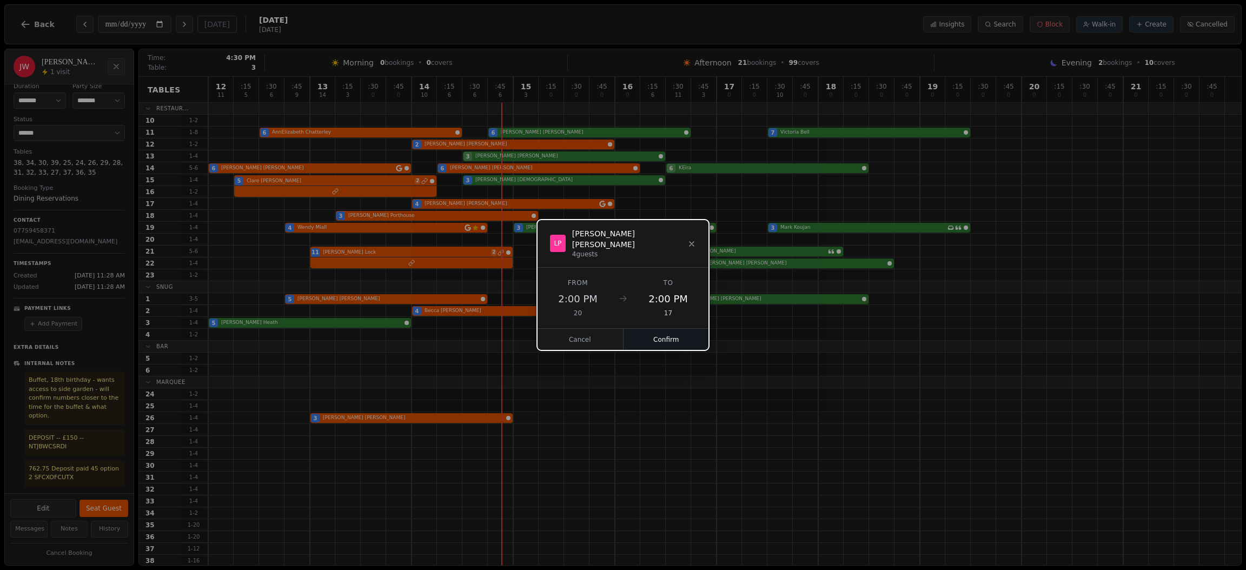
click at [677, 329] on button "Confirm" at bounding box center [667, 340] width 86 height 22
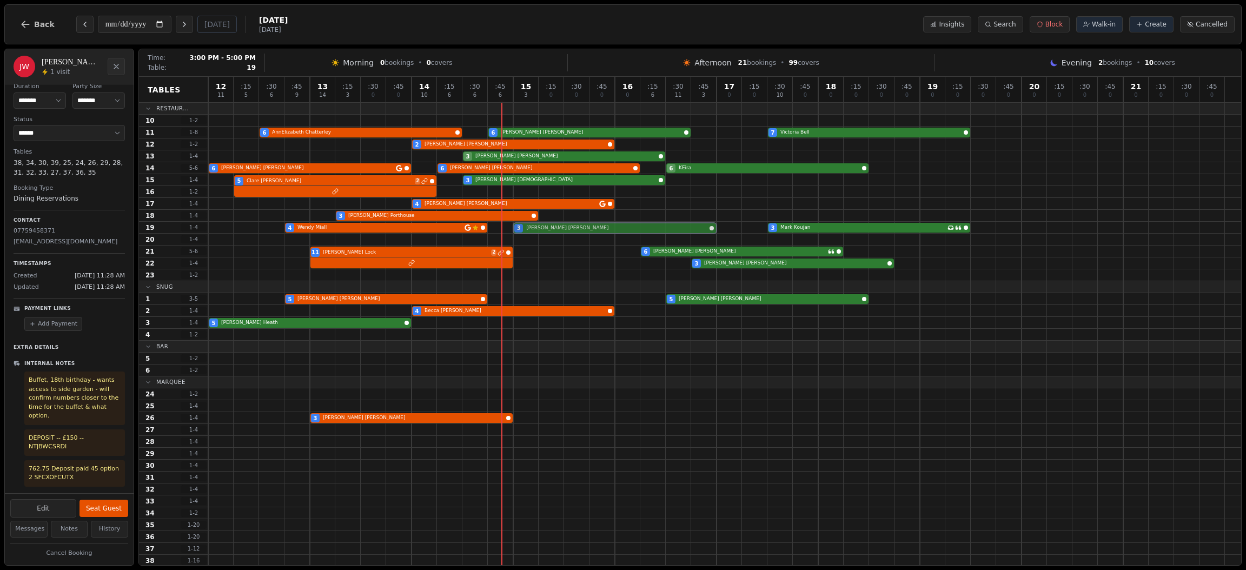
click at [540, 227] on div "4 [PERSON_NAME] Customer has left a review 3 [PERSON_NAME] 3 [PERSON_NAME] Has …" at bounding box center [724, 228] width 1033 height 12
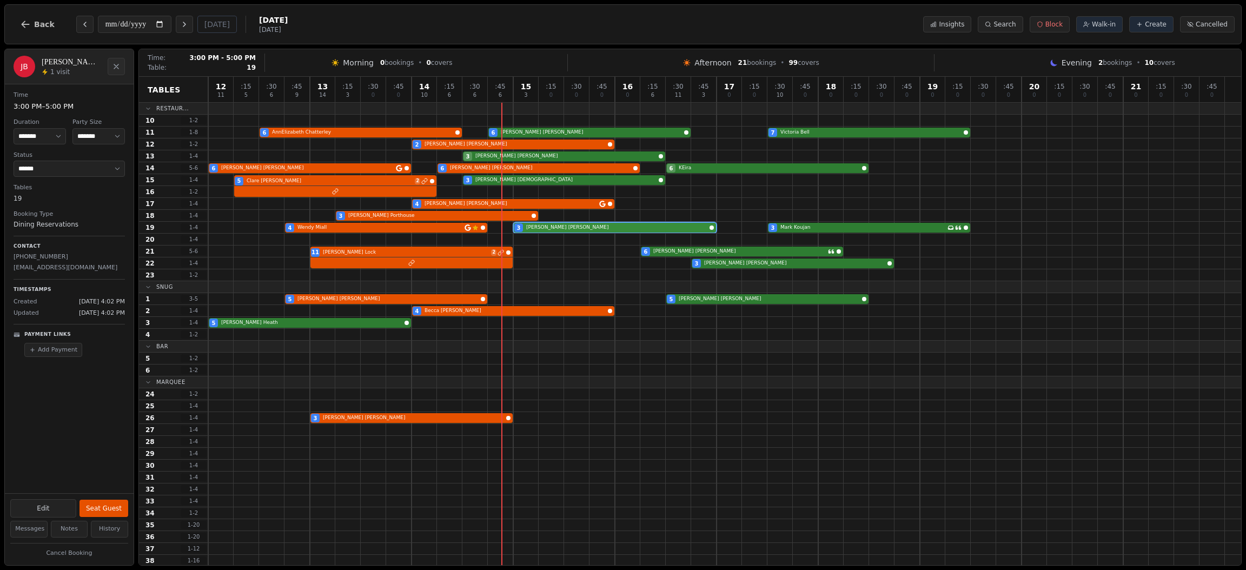
scroll to position [0, 0]
click at [111, 500] on button "Seat Guest" at bounding box center [104, 508] width 49 height 17
click at [111, 500] on div "Edit Completed" at bounding box center [69, 508] width 118 height 18
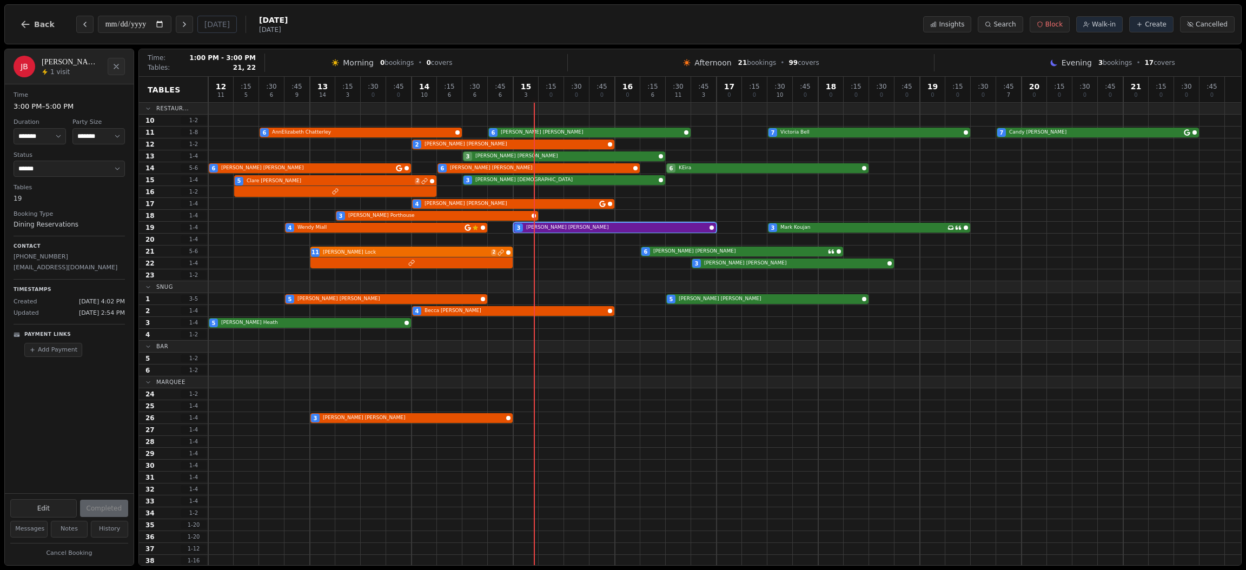
click at [362, 254] on div "11 [PERSON_NAME] 2 6 [PERSON_NAME]" at bounding box center [724, 252] width 1033 height 12
